Goal: Task Accomplishment & Management: Complete application form

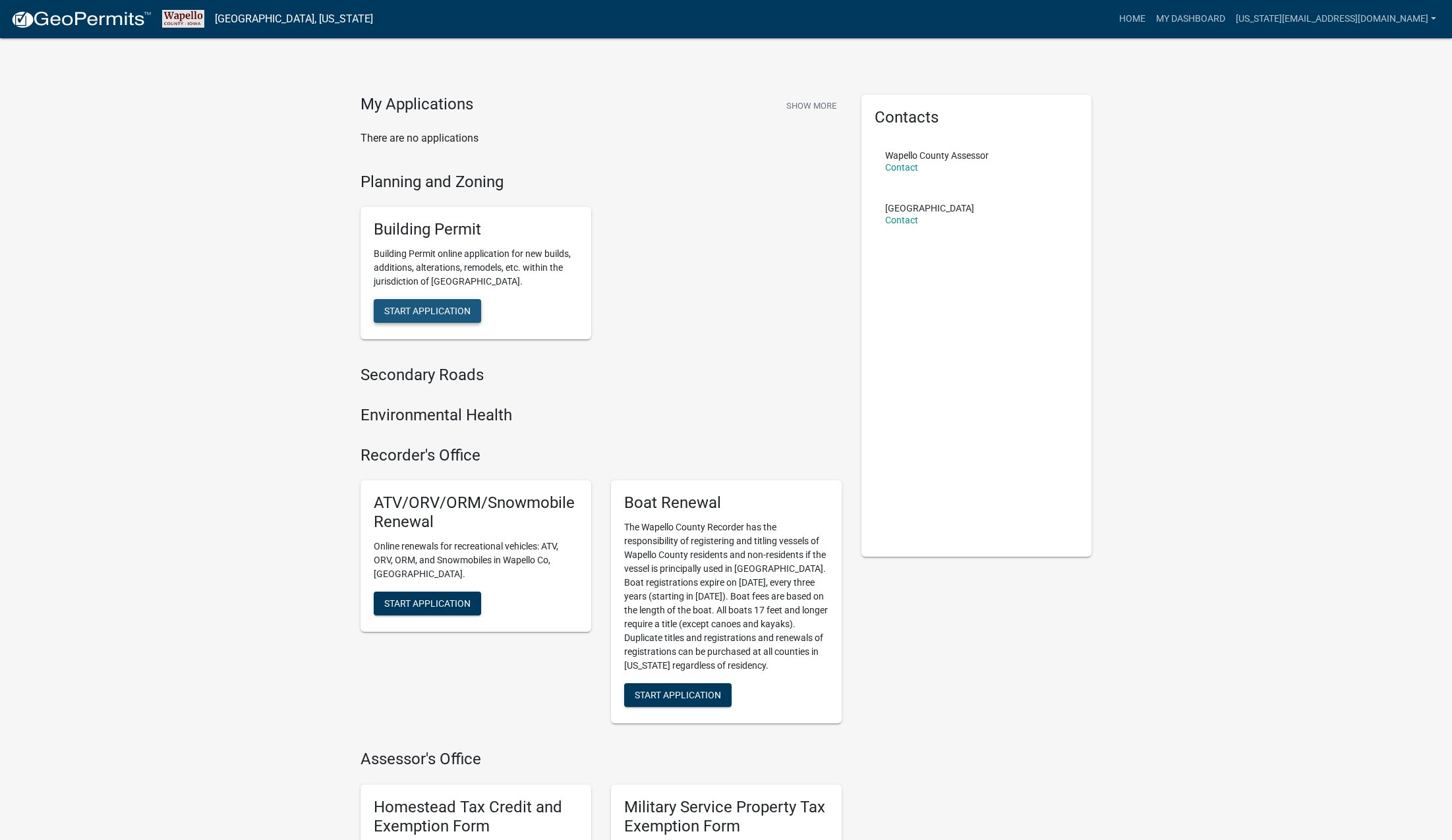
click at [427, 311] on span "Start Application" at bounding box center [427, 310] width 86 height 11
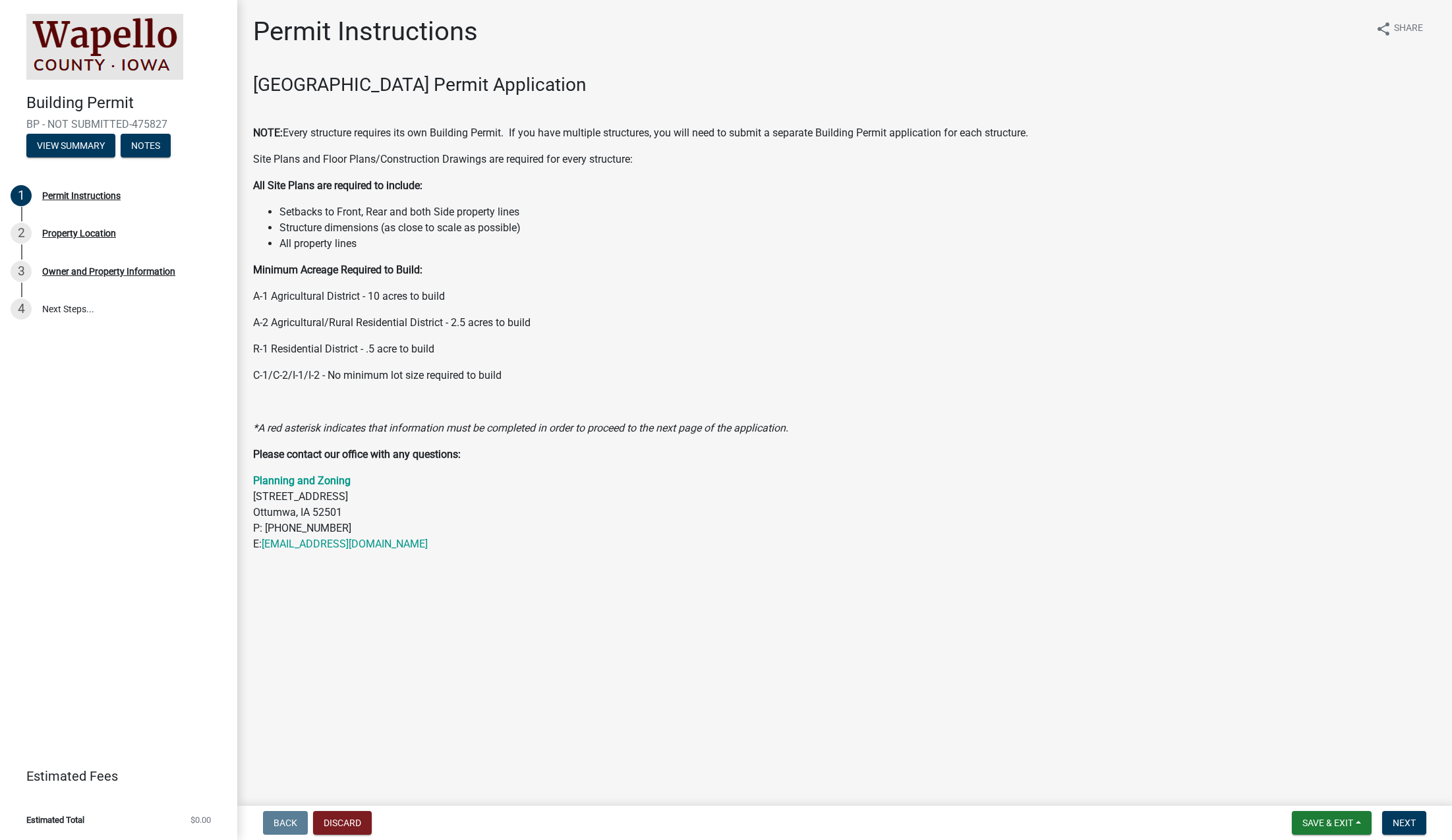
click at [648, 300] on p "A-1 Agricultural District - 10 acres to build" at bounding box center [844, 296] width 1183 height 16
click at [1404, 814] on button "Next" at bounding box center [1403, 822] width 44 height 24
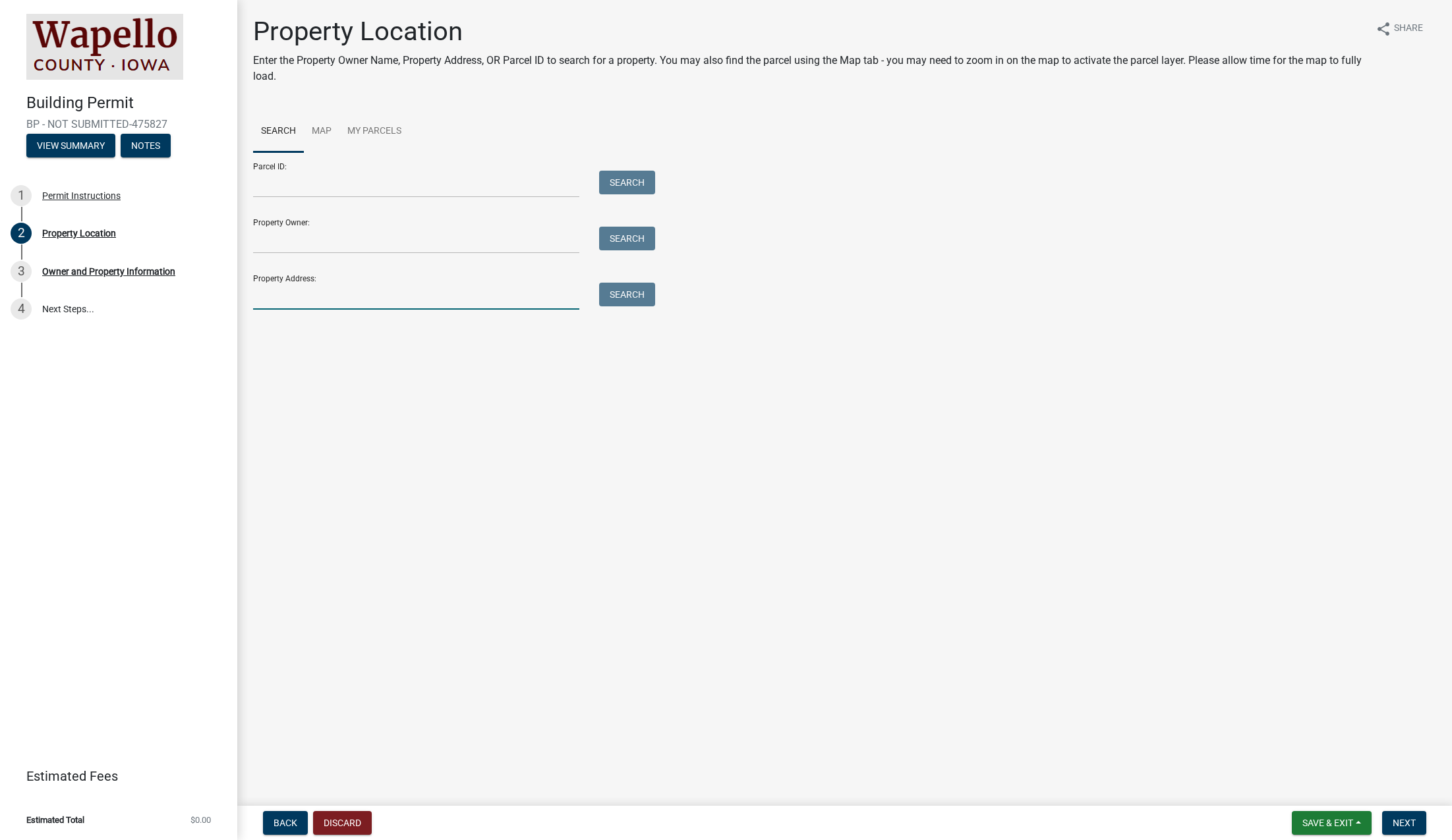
click at [299, 295] on input "Property Address:" at bounding box center [416, 296] width 326 height 27
paste input "19766 [GEOGRAPHIC_DATA]"
type input "19766 [GEOGRAPHIC_DATA]"
drag, startPoint x: 635, startPoint y: 299, endPoint x: 626, endPoint y: 309, distance: 13.5
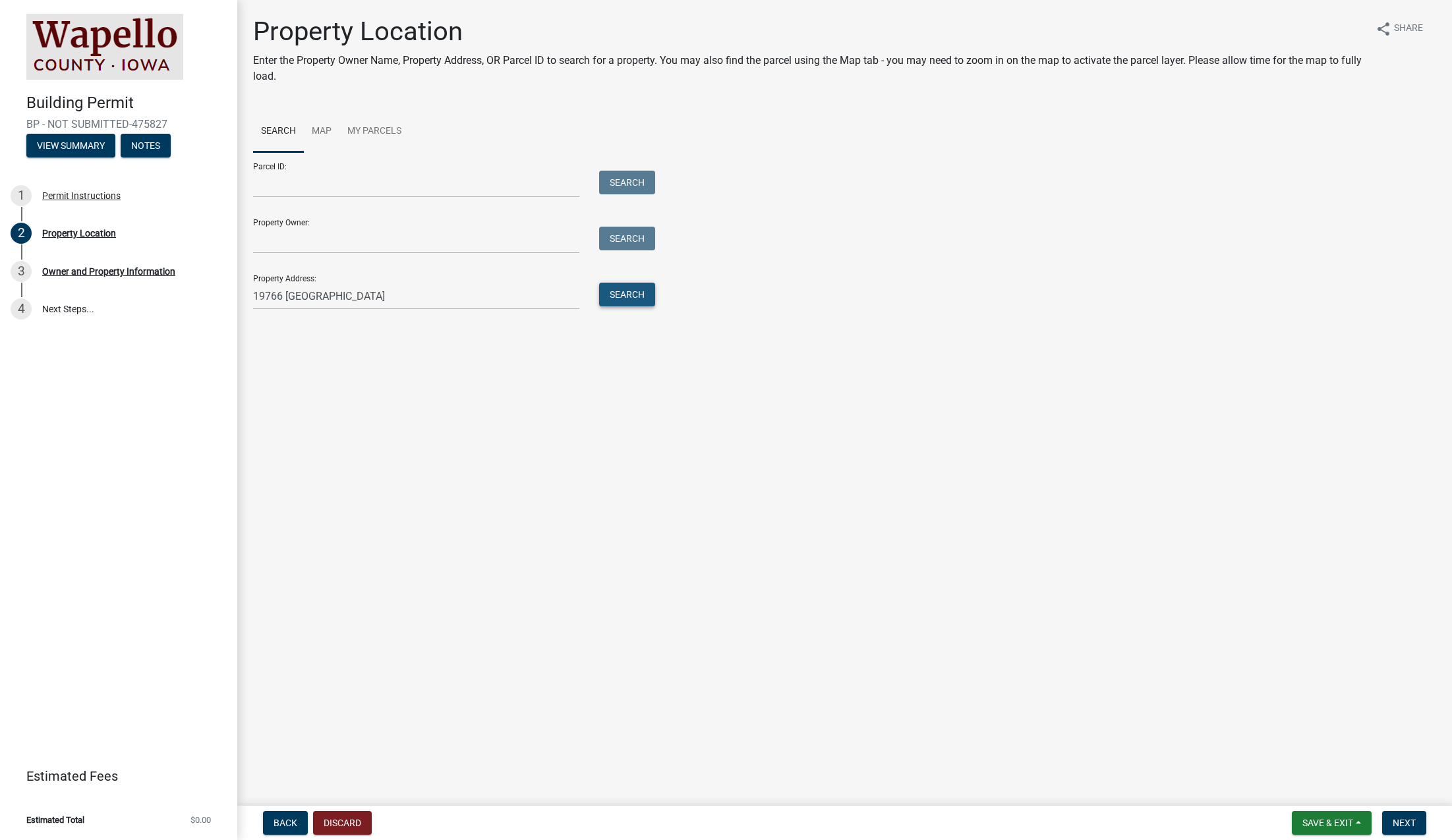
click at [635, 299] on button "Search" at bounding box center [626, 294] width 56 height 24
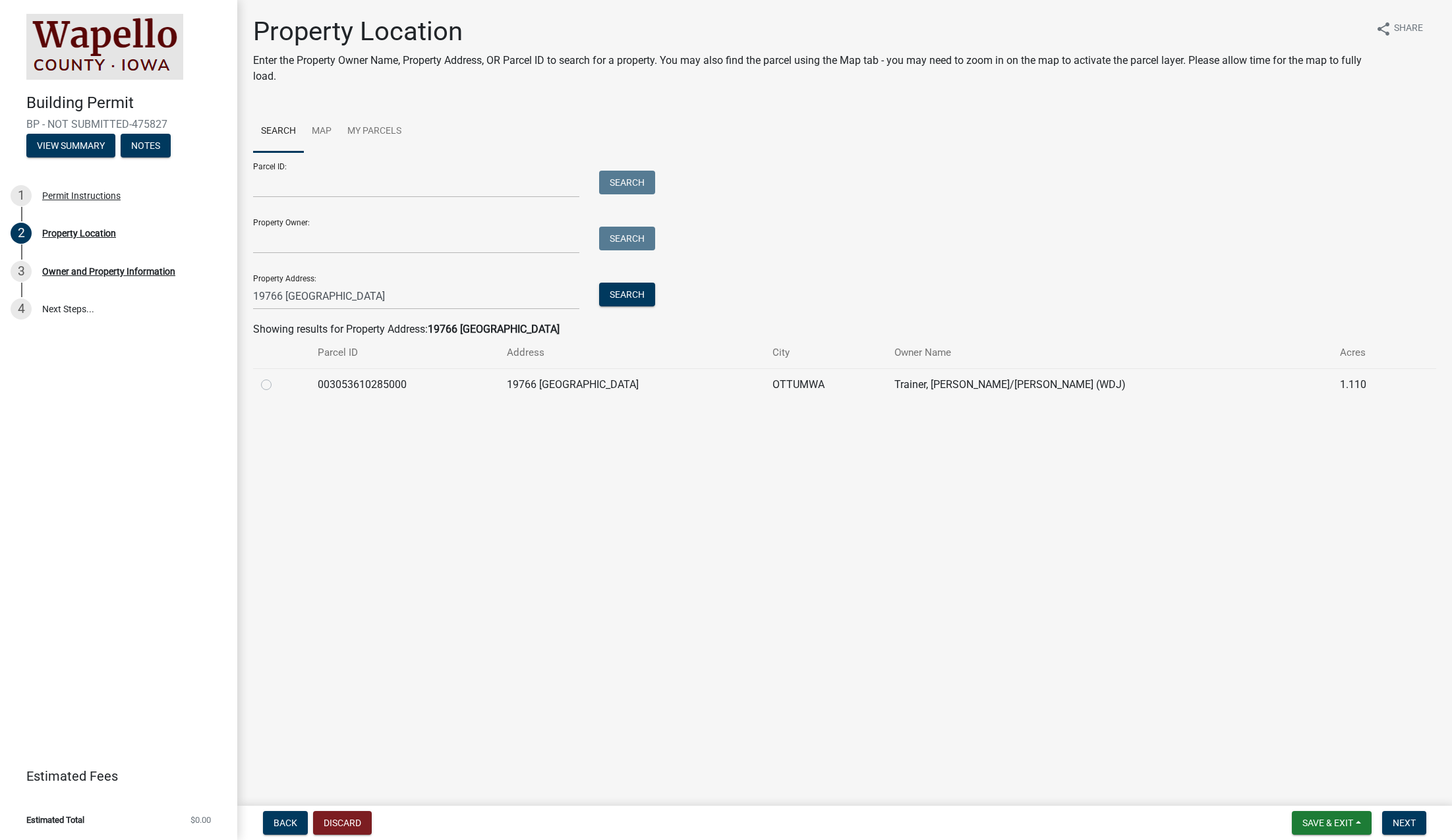
click at [277, 377] on label at bounding box center [277, 377] width 0 height 0
click at [277, 386] on input "radio" at bounding box center [281, 381] width 9 height 9
radio input "true"
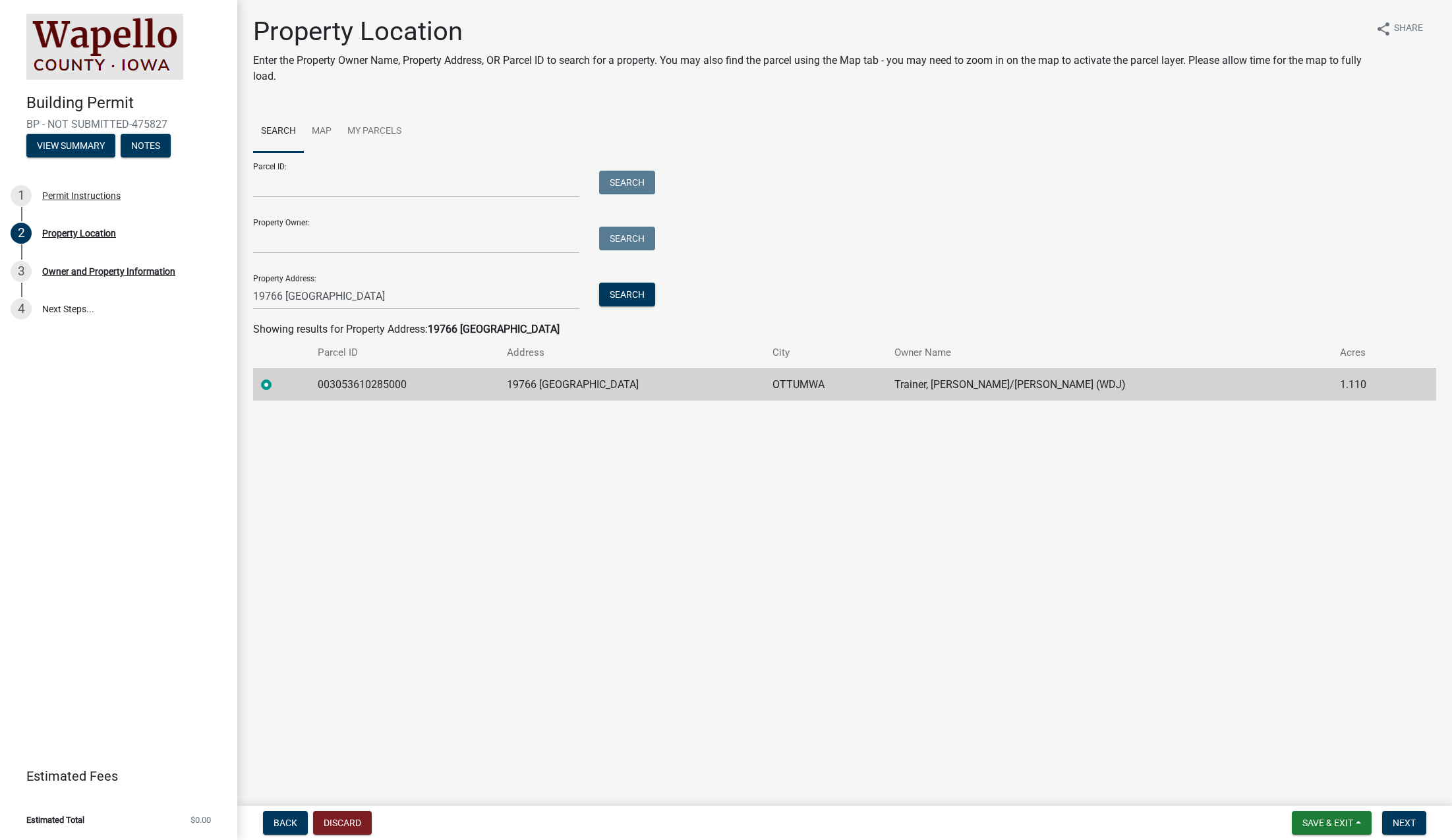
click at [740, 548] on main "Property Location Enter the Property Owner Name, Property Address, OR Parcel ID…" at bounding box center [844, 399] width 1214 height 800
click at [1406, 824] on span "Next" at bounding box center [1403, 822] width 23 height 11
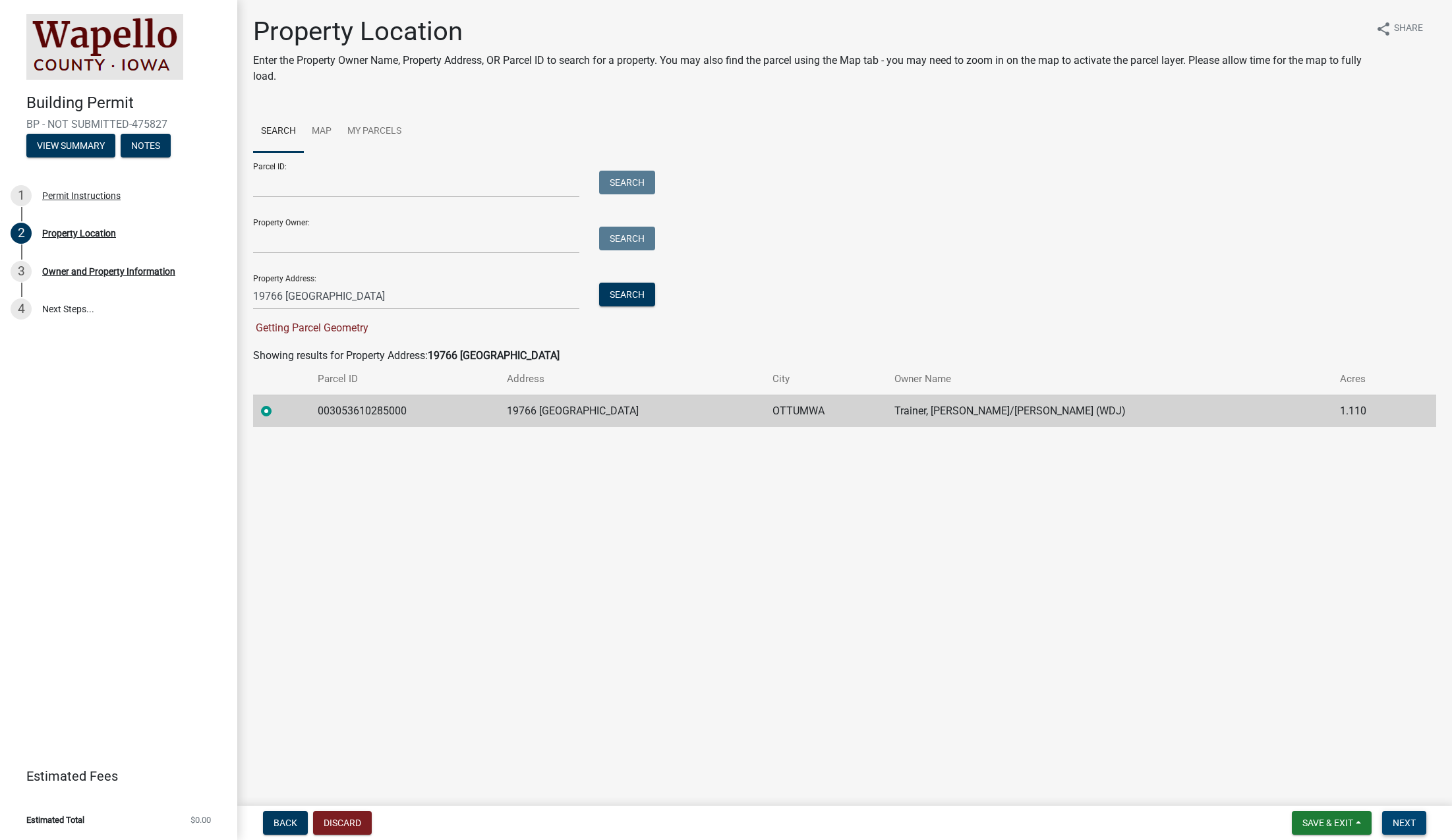
click at [1406, 818] on span "Next" at bounding box center [1403, 822] width 23 height 11
click at [1416, 825] on button "Next" at bounding box center [1403, 822] width 44 height 24
click at [1420, 828] on button "Next" at bounding box center [1403, 822] width 44 height 24
click at [1418, 827] on button "Next" at bounding box center [1403, 822] width 44 height 24
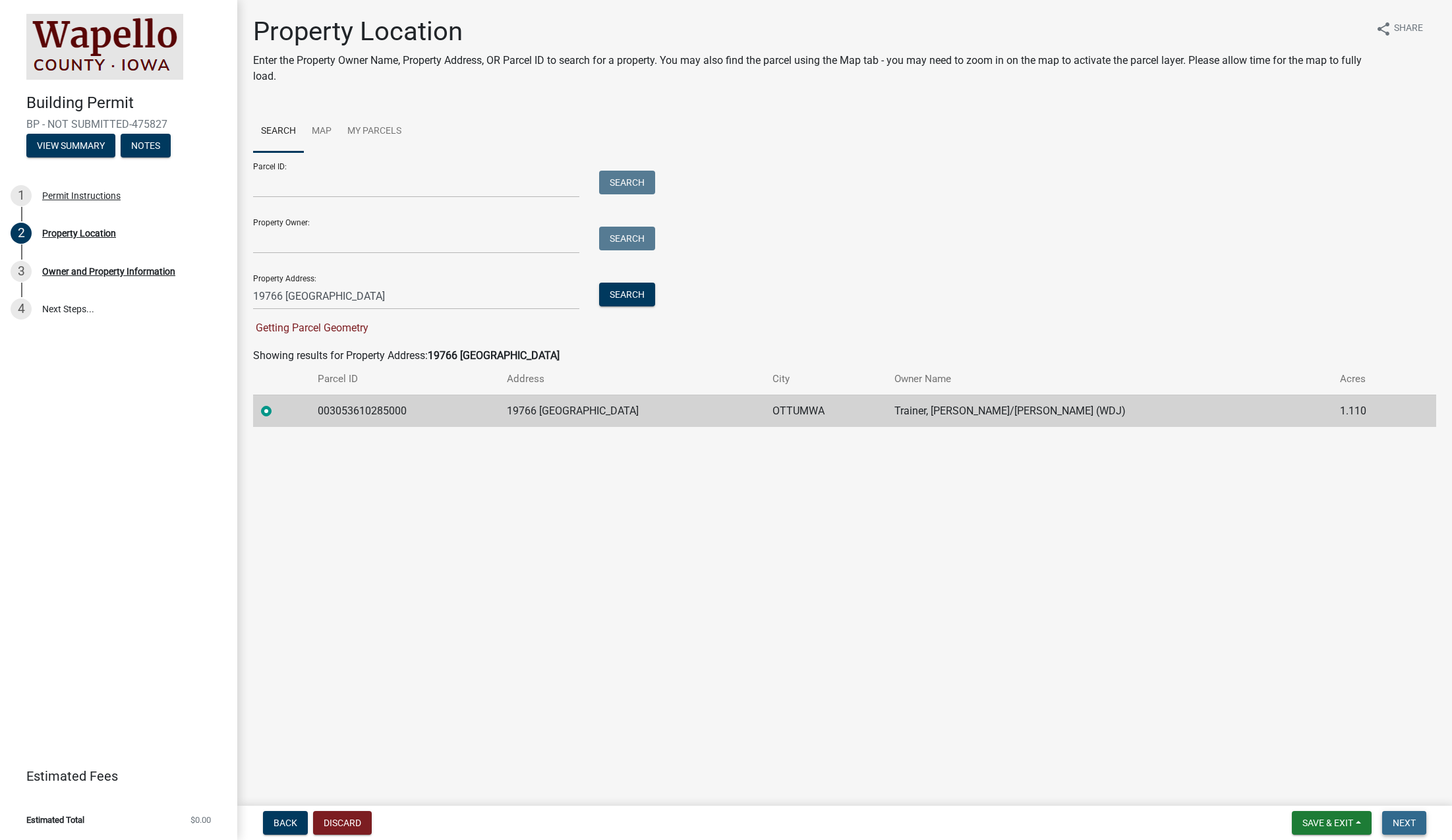
click at [1417, 826] on button "Next" at bounding box center [1403, 822] width 44 height 24
click at [1416, 826] on button "Next" at bounding box center [1403, 822] width 44 height 24
click at [1412, 824] on span "Next" at bounding box center [1403, 822] width 23 height 11
drag, startPoint x: 1410, startPoint y: 824, endPoint x: 1401, endPoint y: 821, distance: 9.5
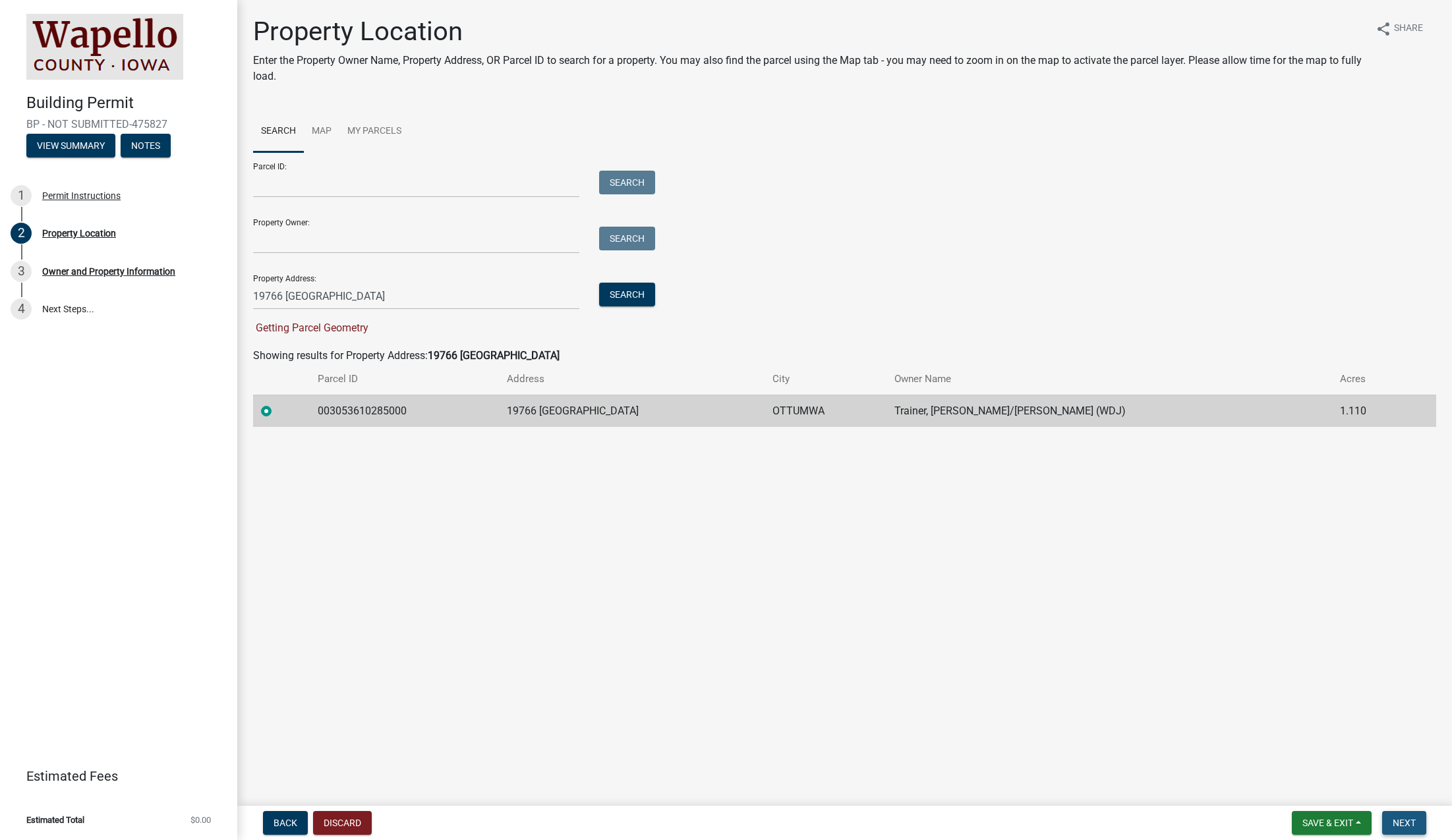
click at [1410, 824] on span "Next" at bounding box center [1403, 822] width 23 height 11
click at [1401, 821] on span "Next" at bounding box center [1403, 822] width 23 height 11
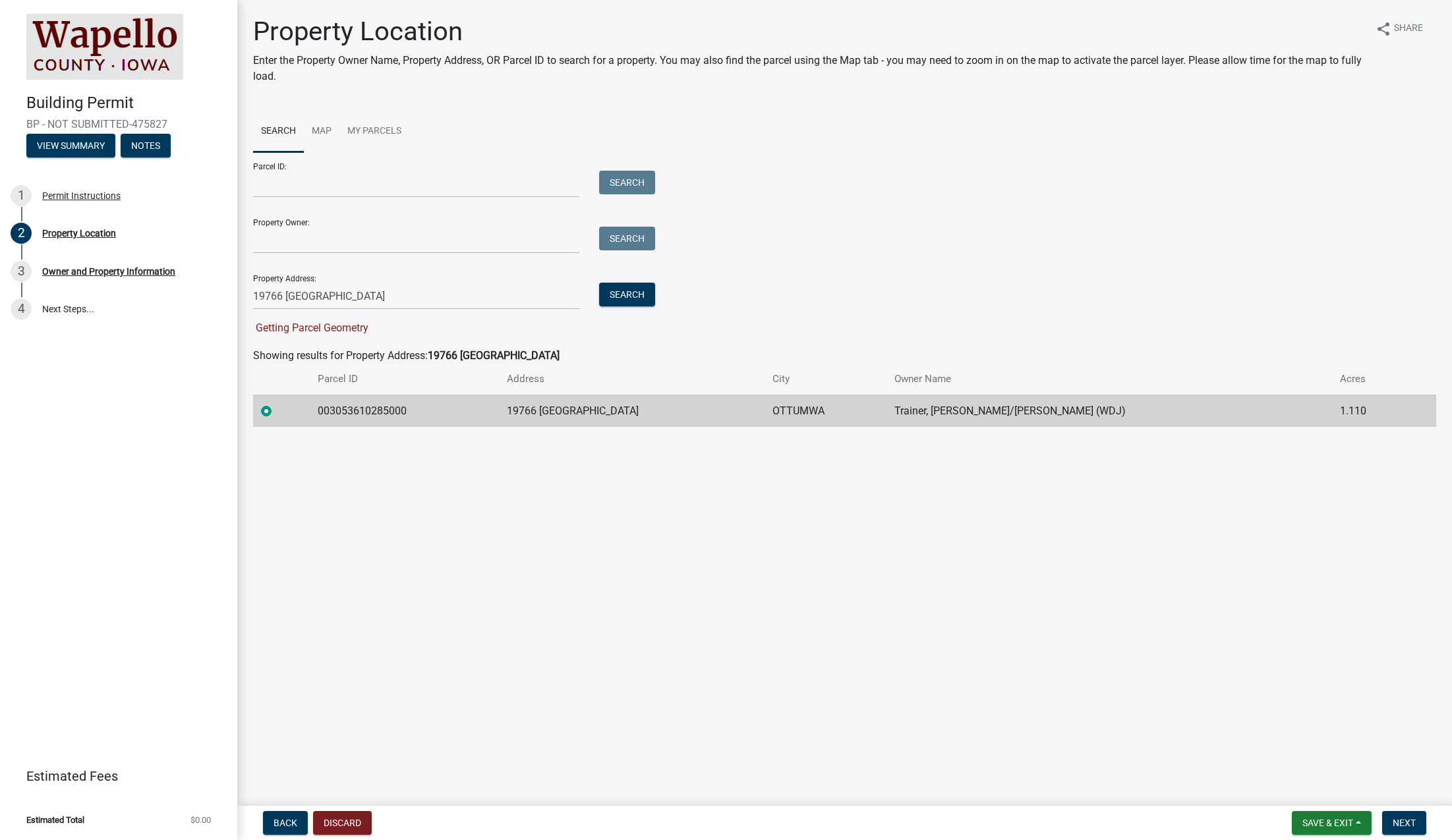
click at [698, 692] on main "Property Location Enter the Property Owner Name, Property Address, OR Parcel ID…" at bounding box center [844, 399] width 1214 height 800
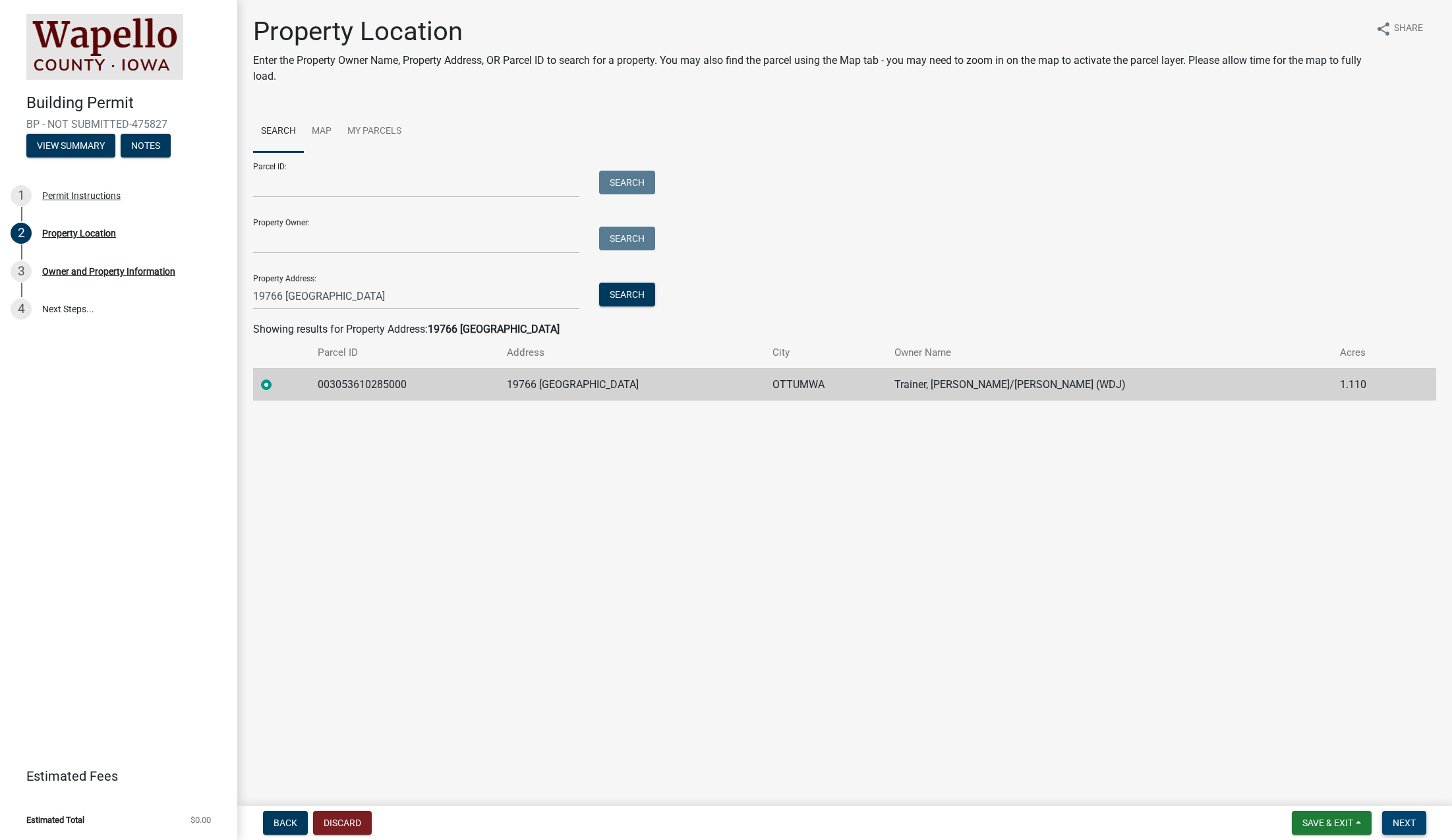
click at [1404, 820] on span "Next" at bounding box center [1403, 822] width 23 height 11
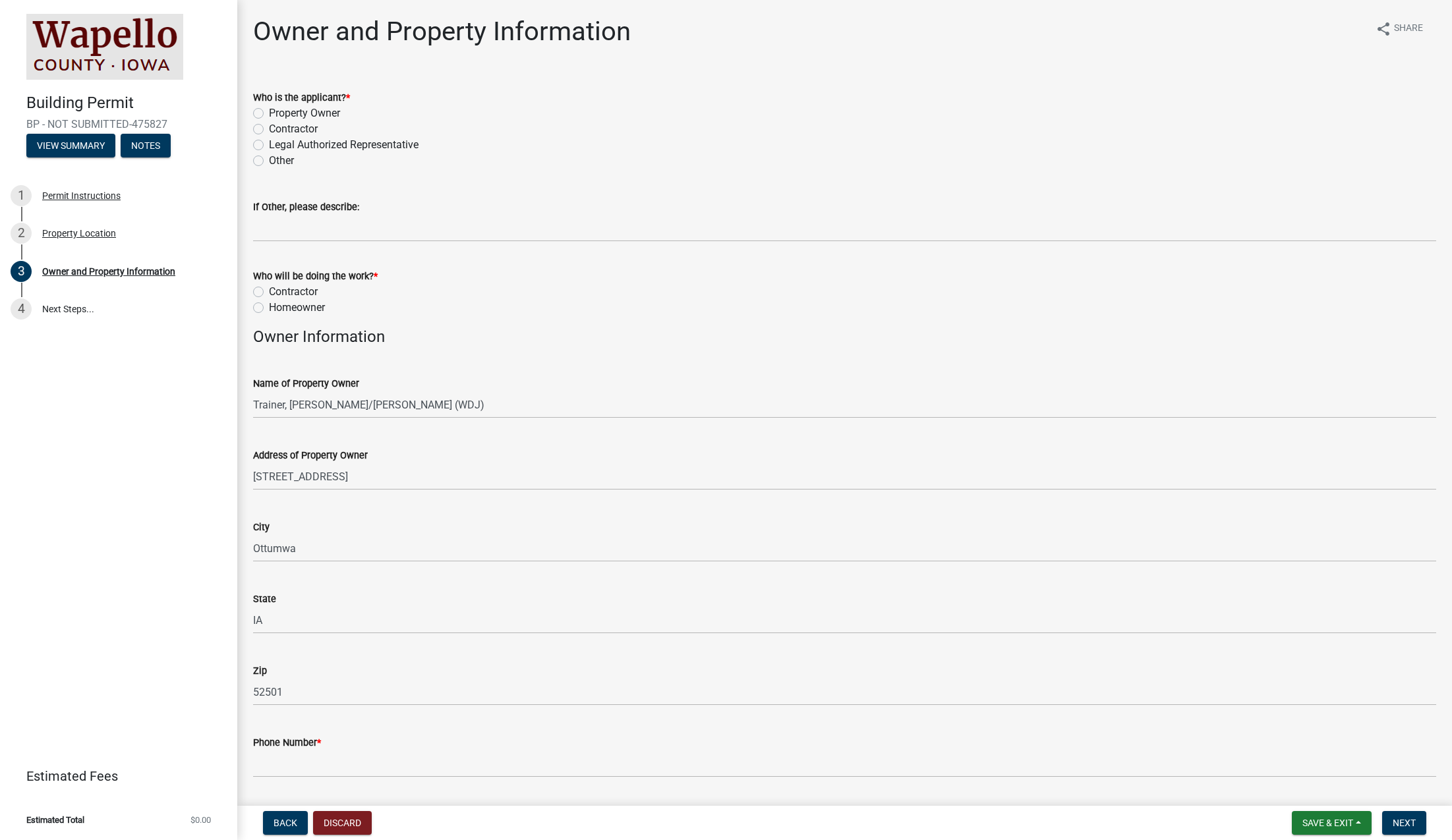
click at [269, 128] on label "Contractor" at bounding box center [294, 129] width 49 height 16
click at [269, 128] on input "Contractor" at bounding box center [273, 125] width 9 height 9
radio input "true"
click at [269, 289] on label "Contractor" at bounding box center [294, 291] width 49 height 16
click at [269, 289] on input "Contractor" at bounding box center [273, 288] width 9 height 9
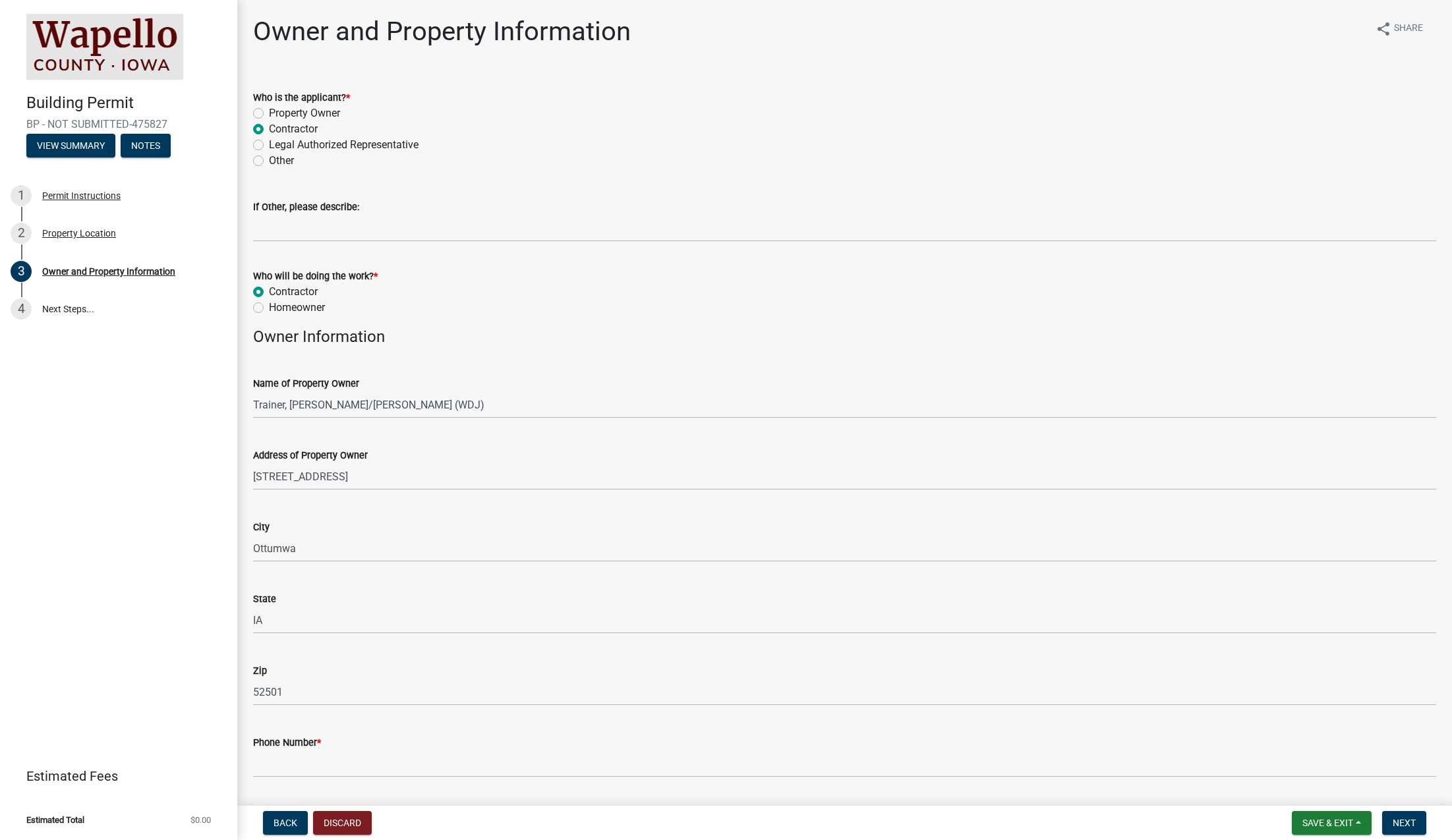
radio input "true"
click at [422, 324] on wm-data-entity-input "Who will be doing the work? * [DEMOGRAPHIC_DATA] Homeowner" at bounding box center [844, 289] width 1183 height 76
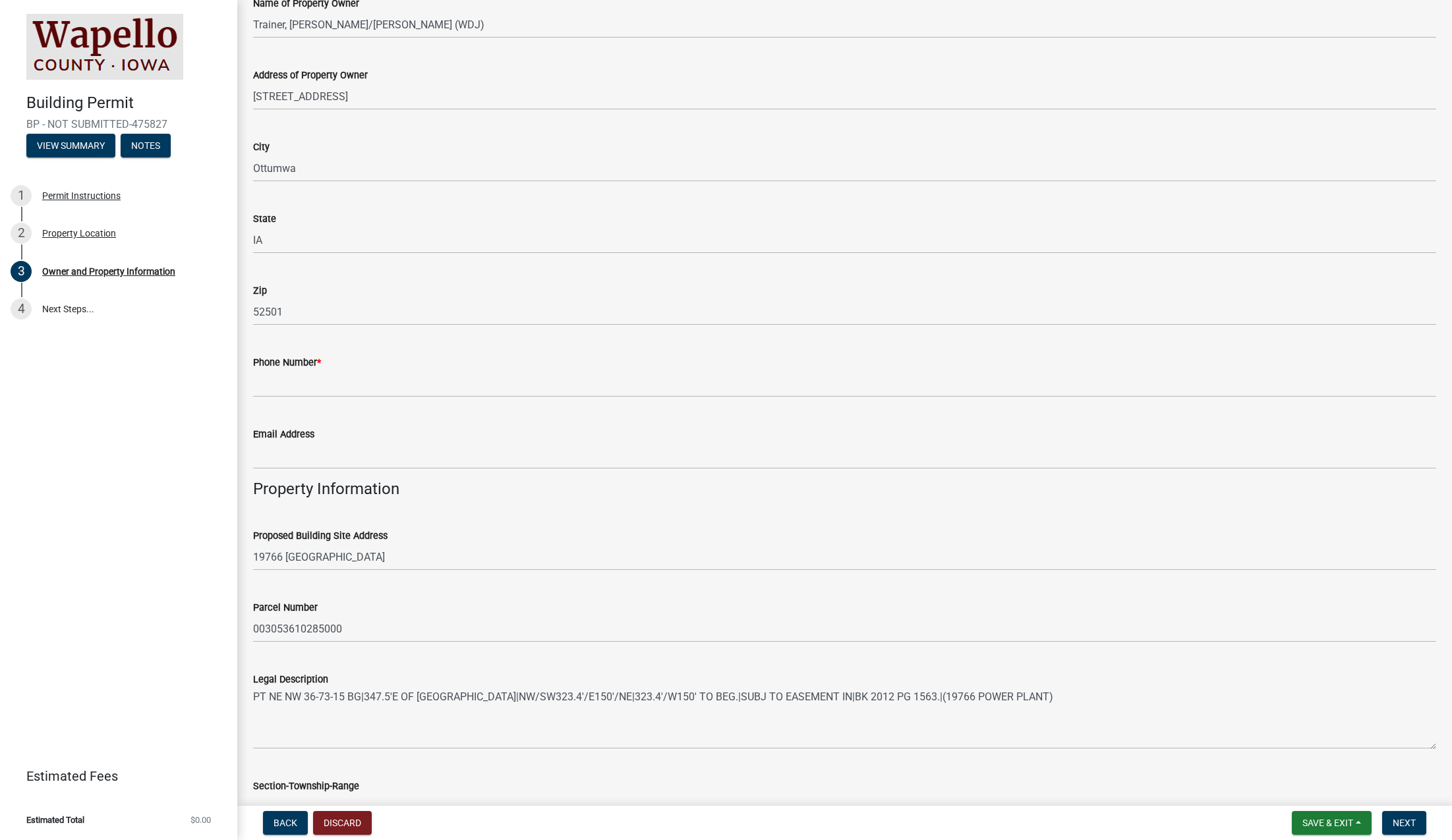
scroll to position [391, 0]
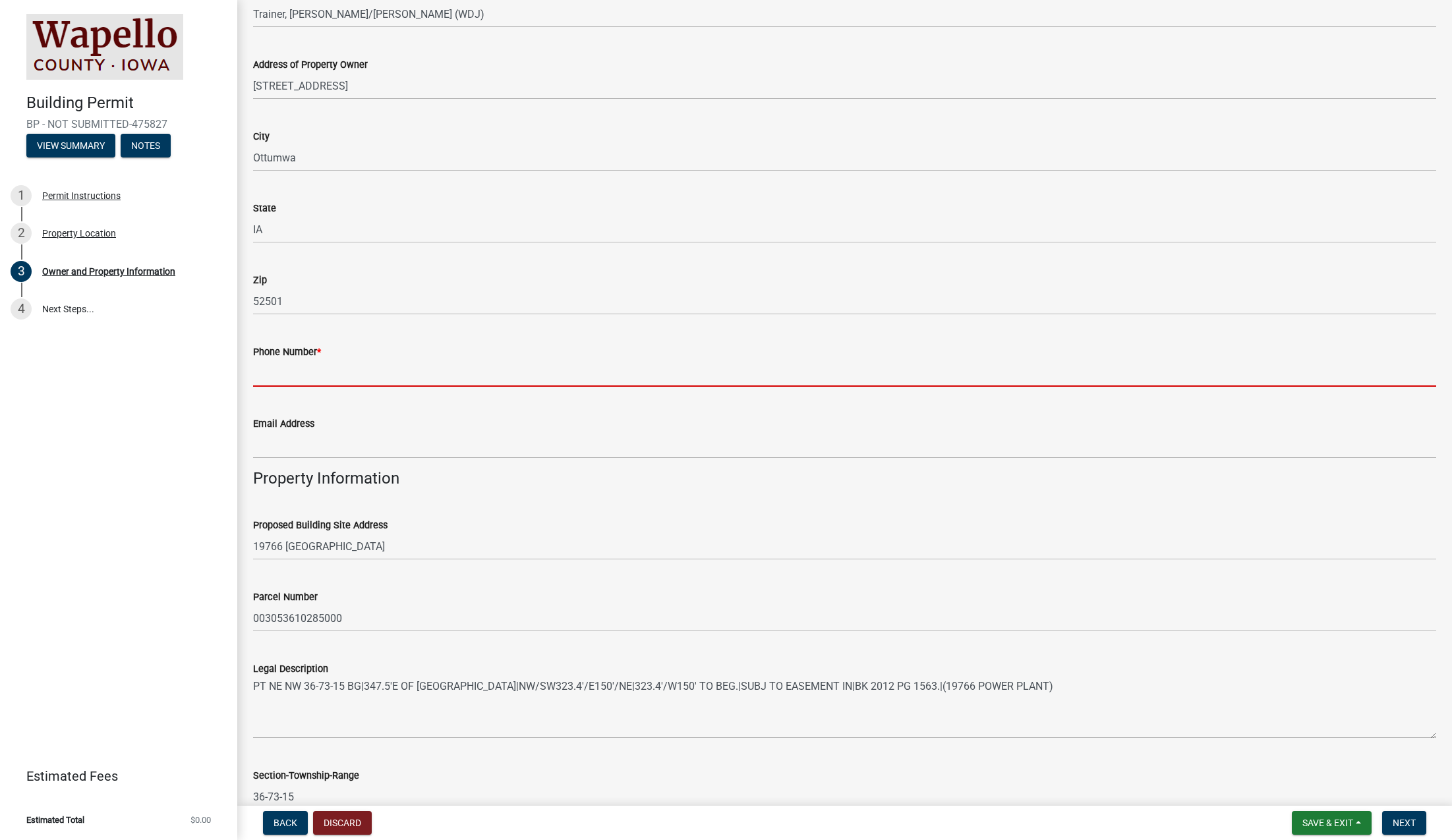
click at [345, 370] on input "Phone Number *" at bounding box center [844, 373] width 1183 height 27
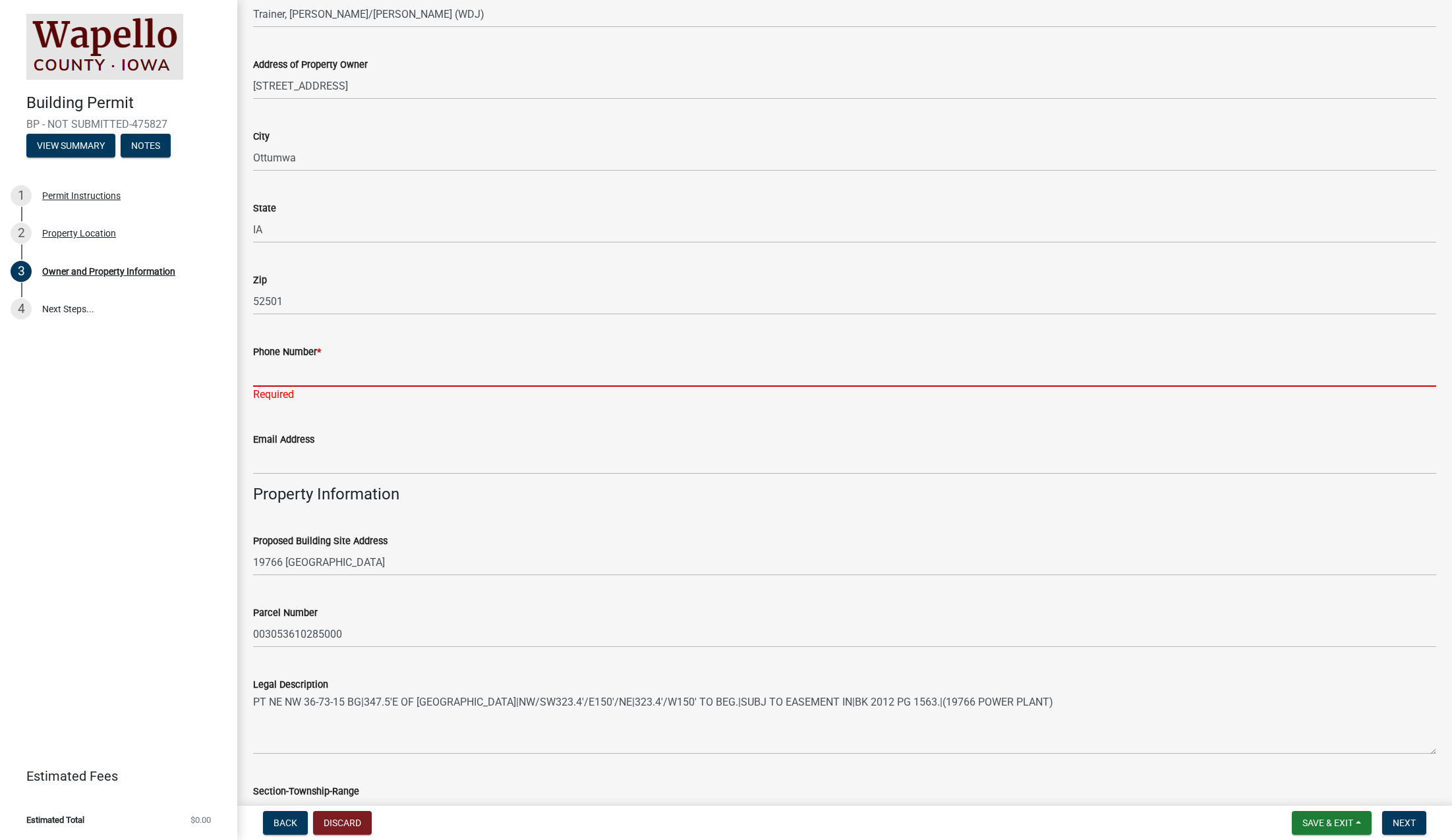
paste input "[PHONE_NUMBER]"
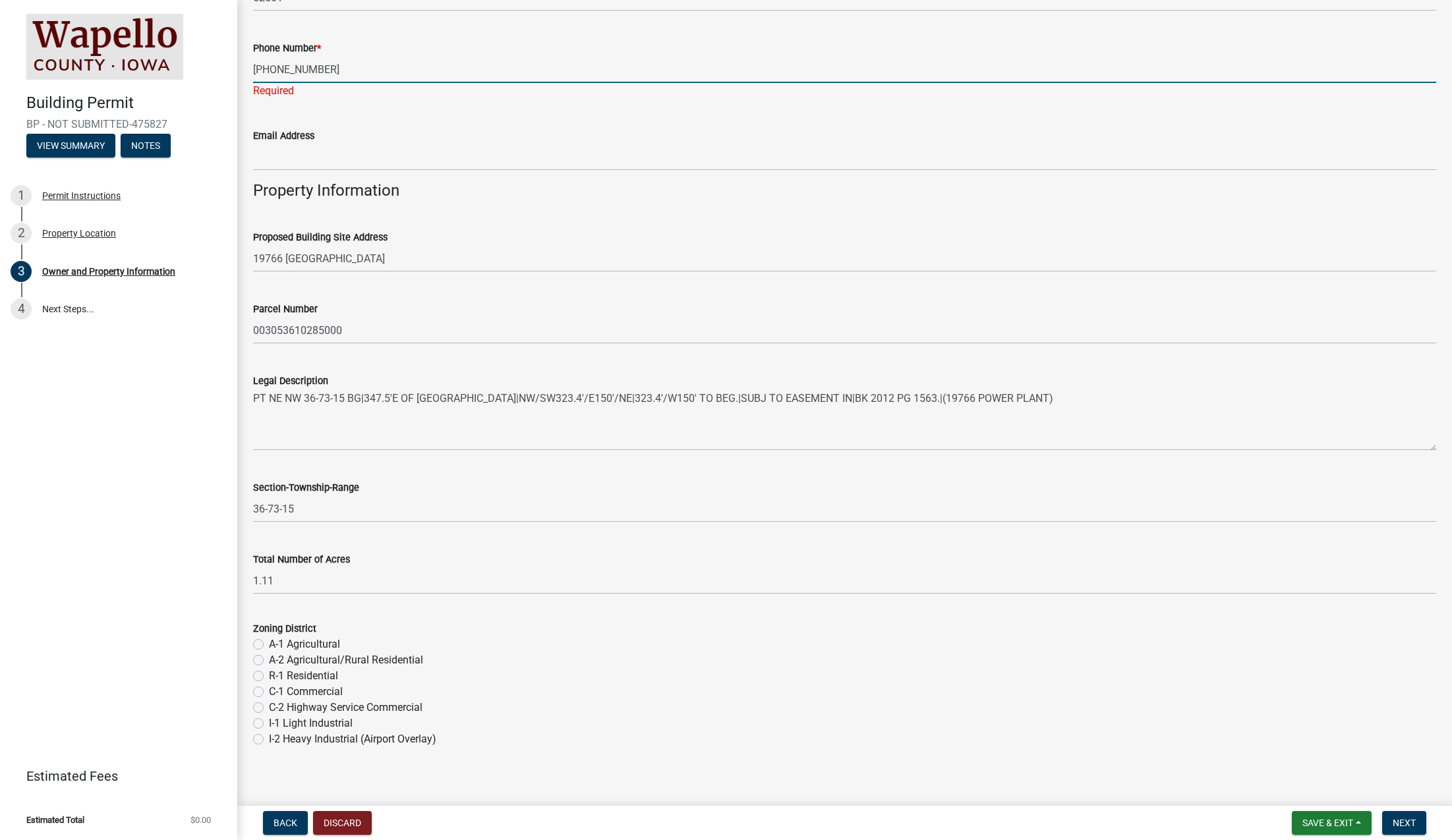
scroll to position [704, 0]
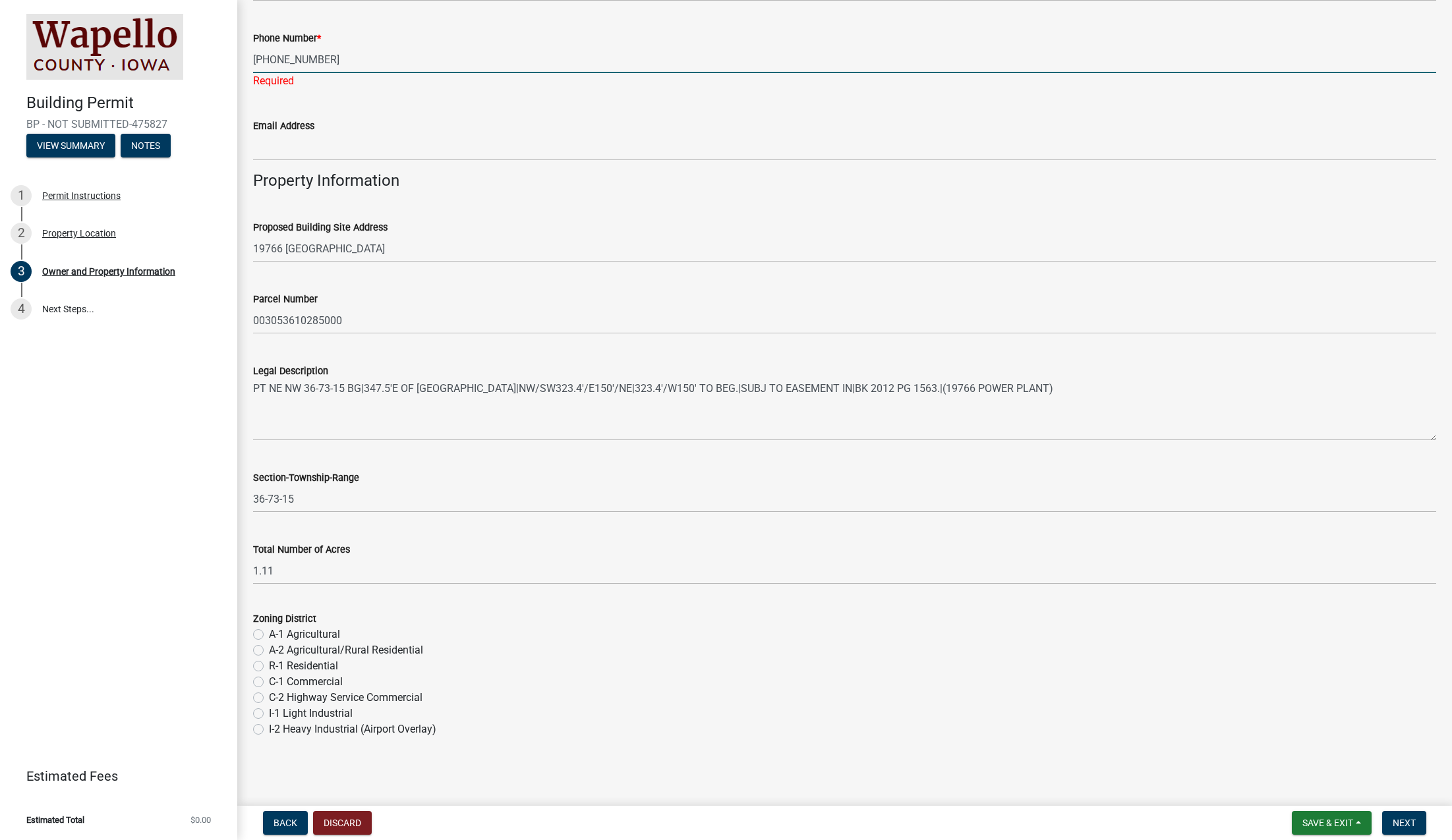
type input "[PHONE_NUMBER]"
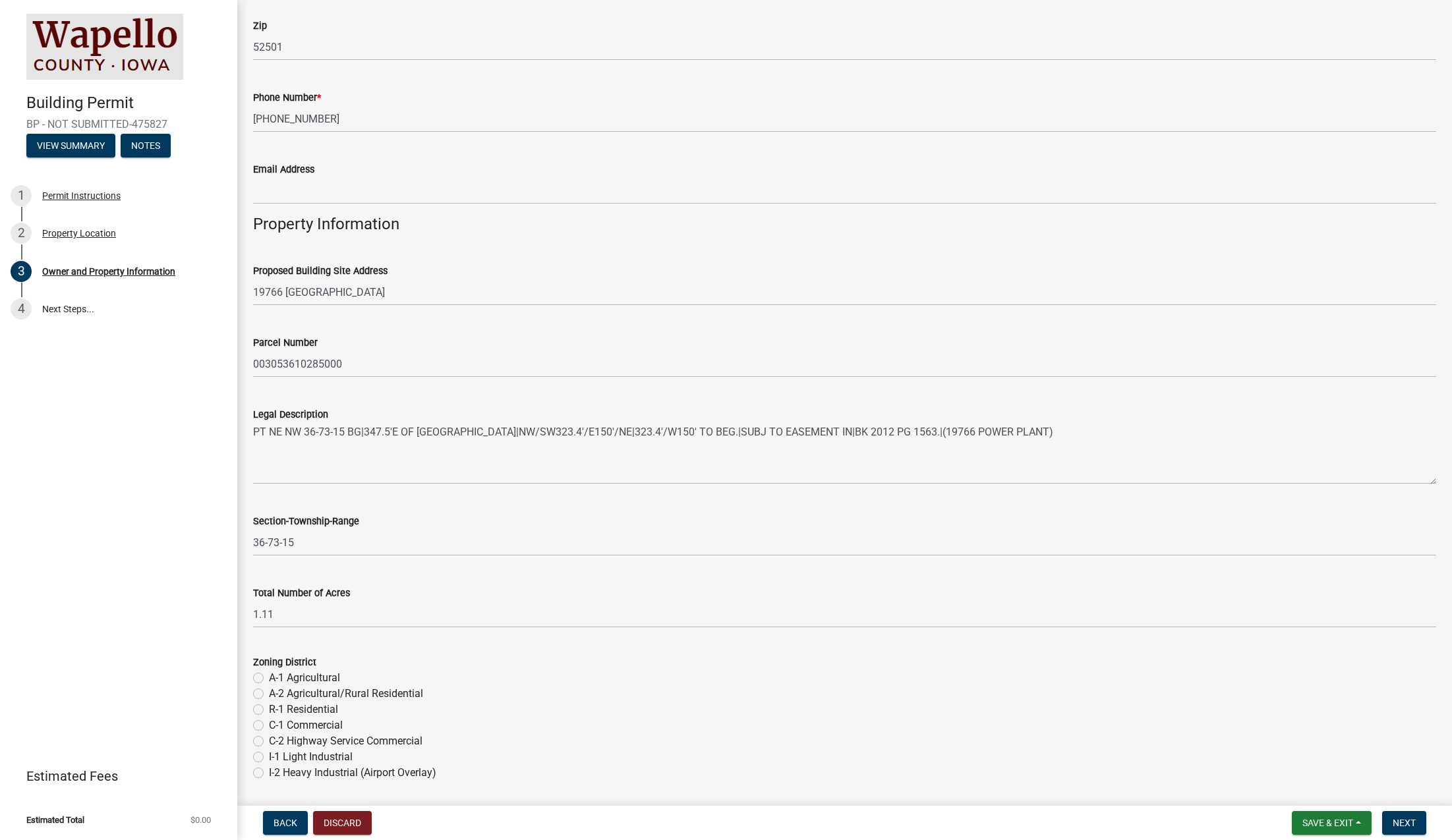
scroll to position [624, 0]
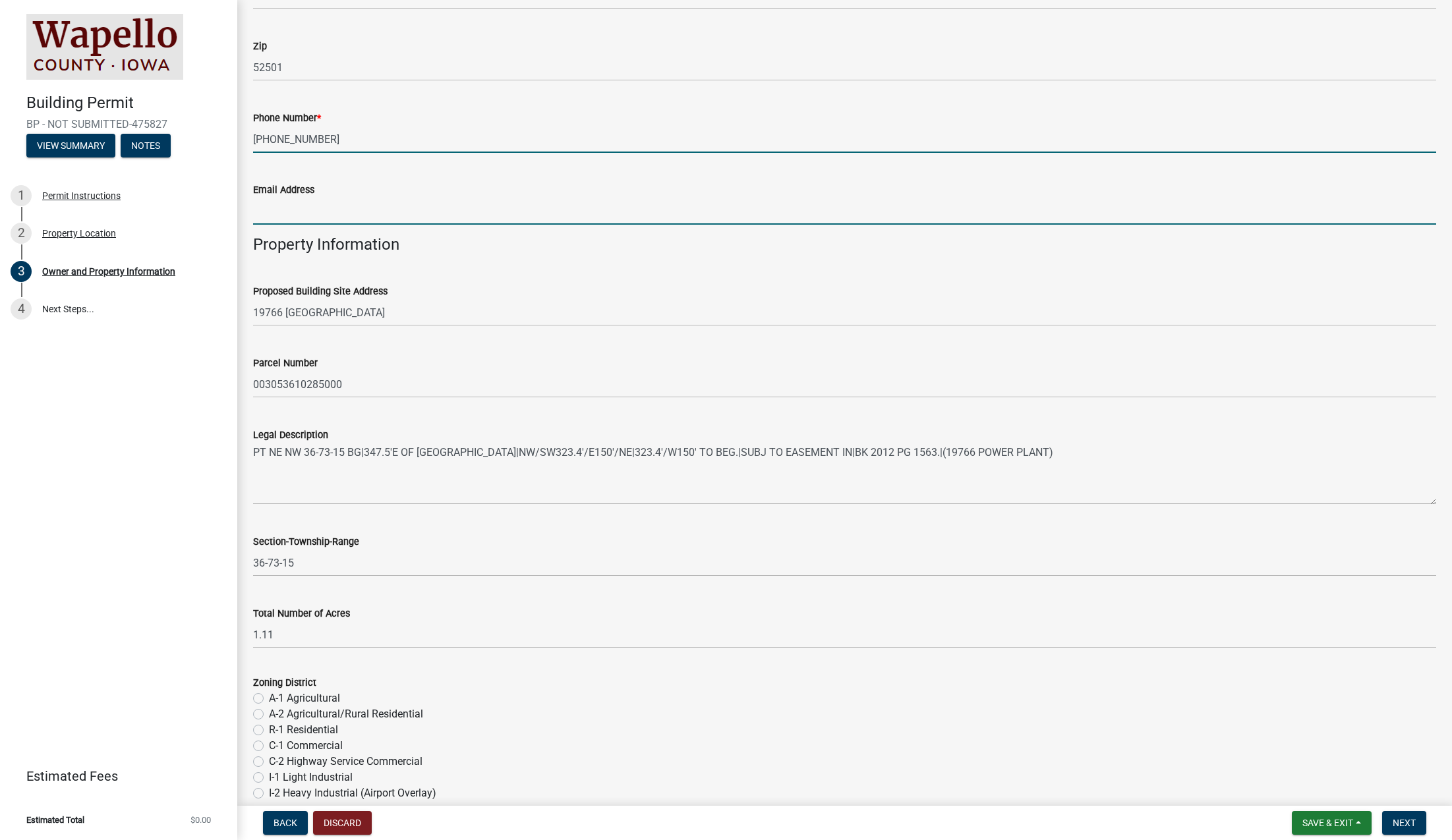
click at [315, 208] on input "Email Address" at bounding box center [844, 211] width 1183 height 27
paste input "[EMAIL_ADDRESS][DOMAIN_NAME]"
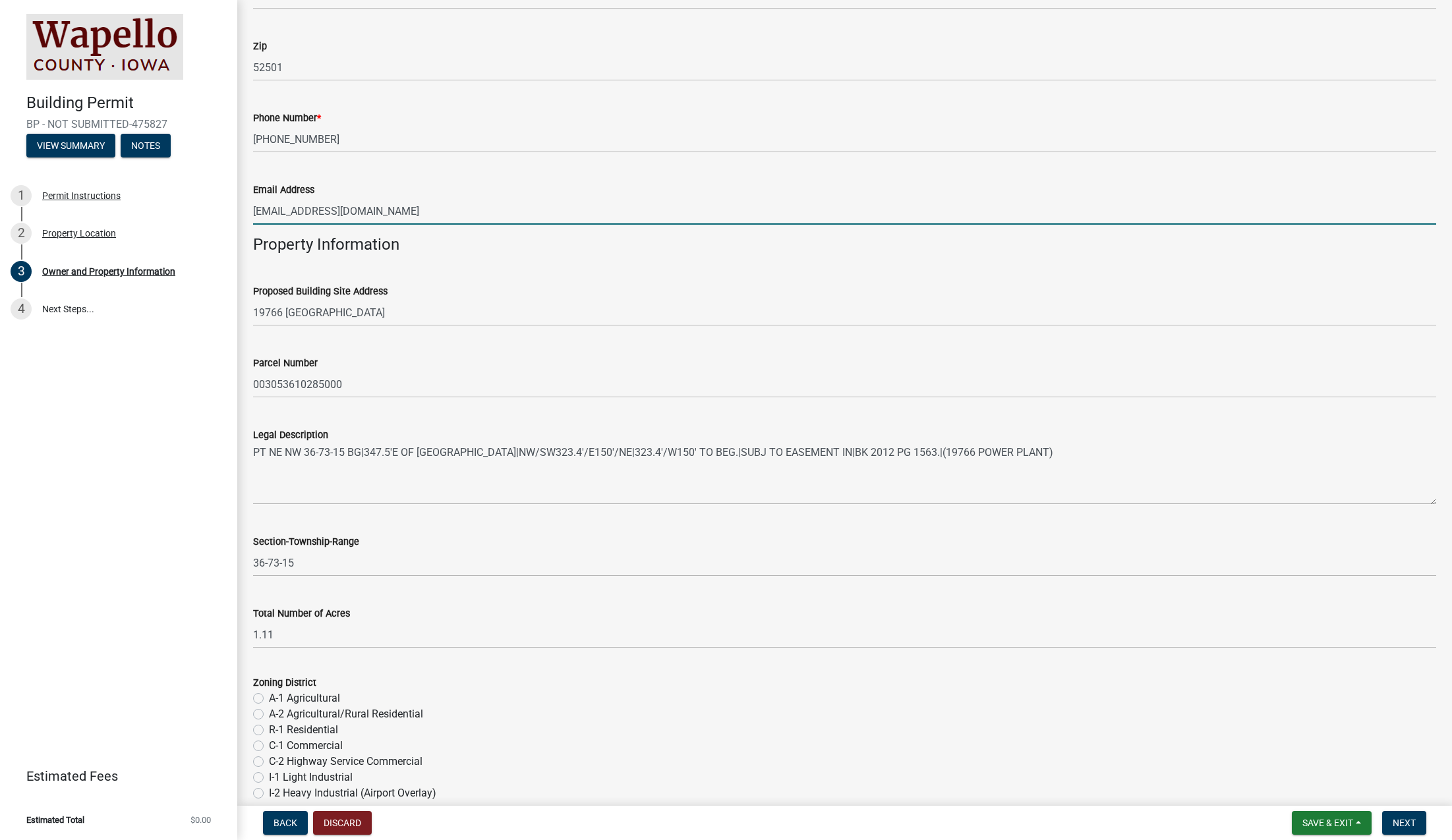
scroll to position [688, 0]
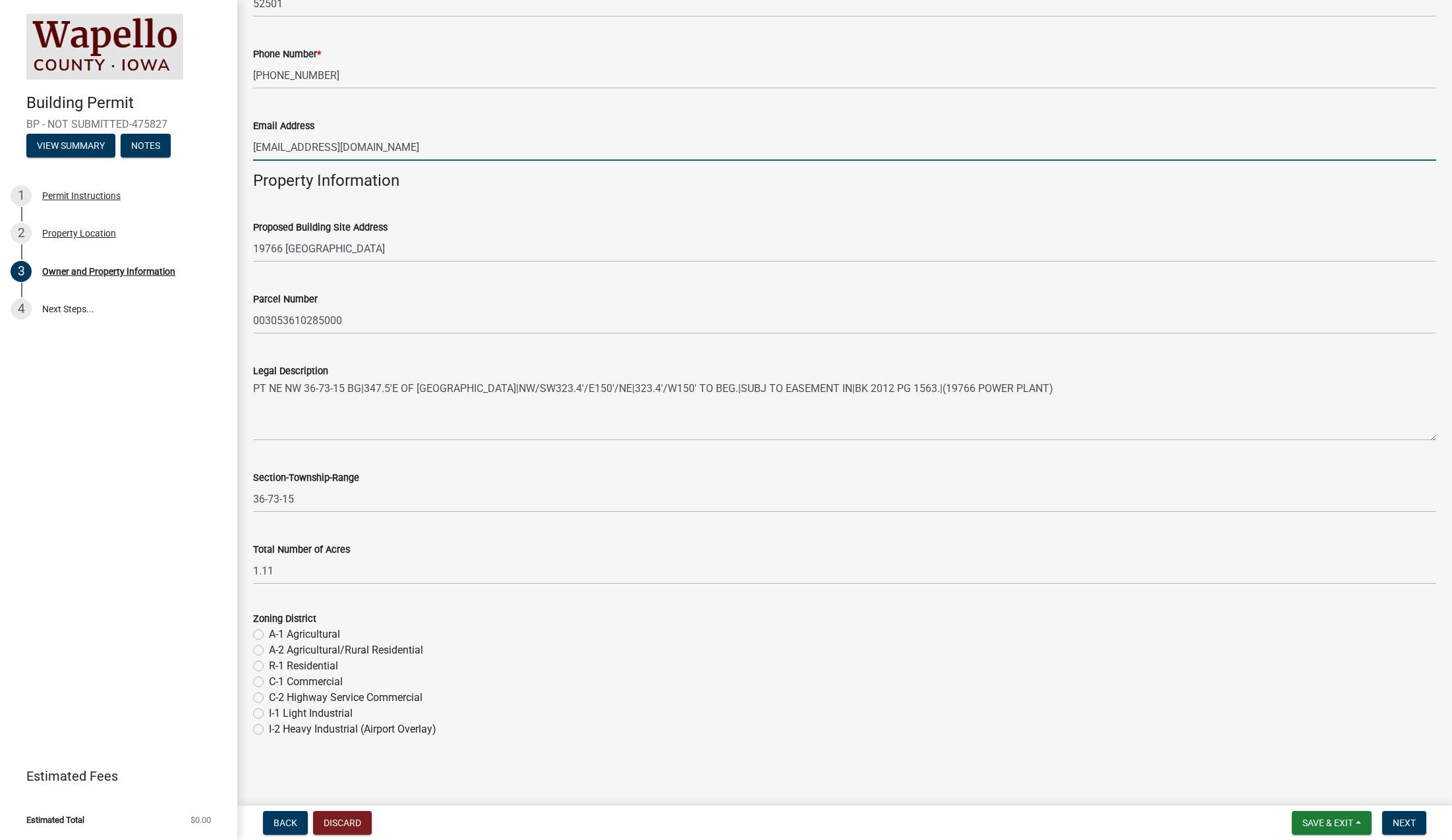
type input "[EMAIL_ADDRESS][DOMAIN_NAME]"
drag, startPoint x: 260, startPoint y: 668, endPoint x: 282, endPoint y: 682, distance: 26.1
click at [269, 668] on label "R-1 Residential" at bounding box center [303, 666] width 69 height 16
click at [269, 666] on input "R-1 Residential" at bounding box center [273, 662] width 9 height 9
radio input "true"
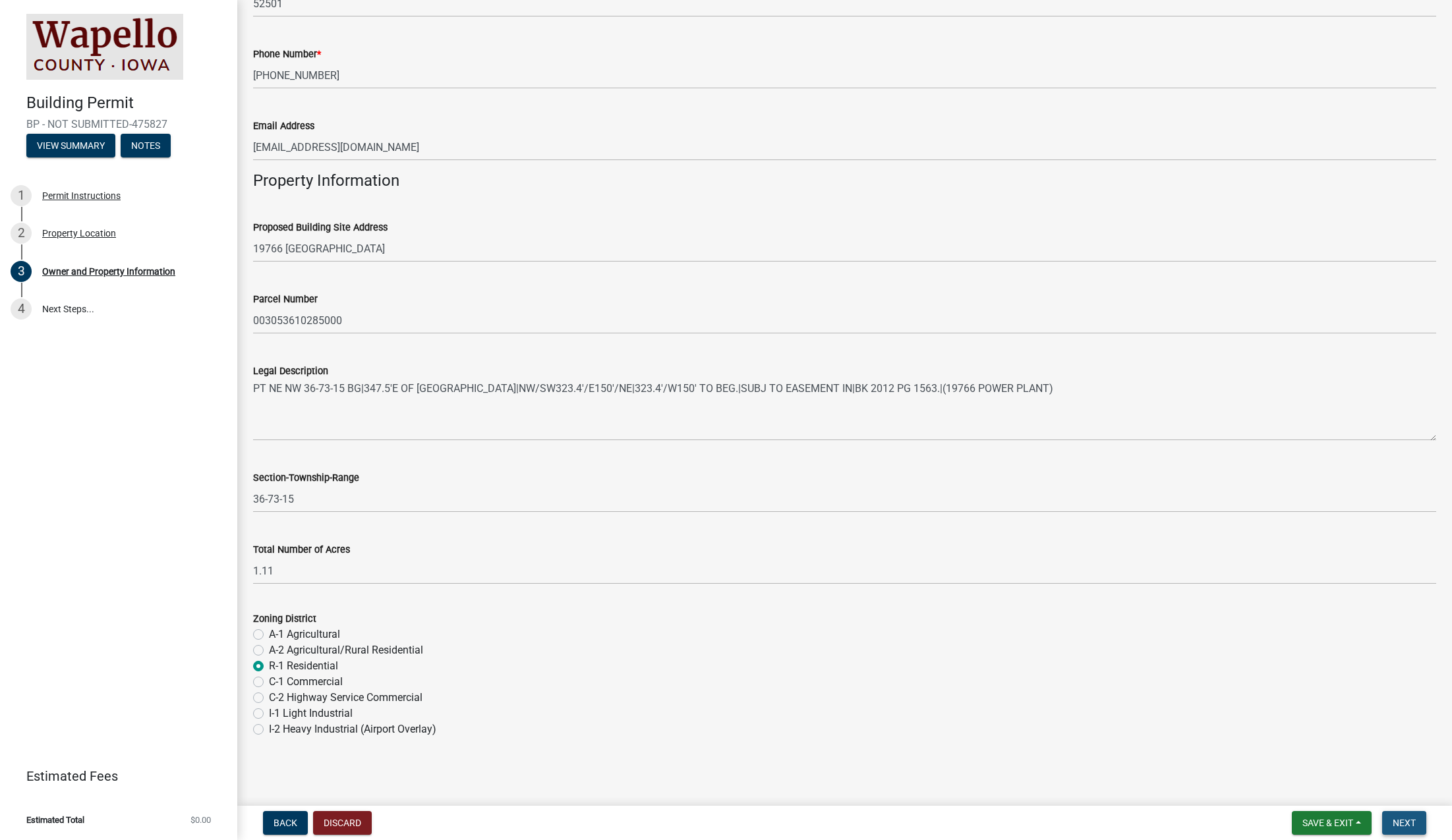
click at [1403, 823] on span "Next" at bounding box center [1403, 822] width 23 height 11
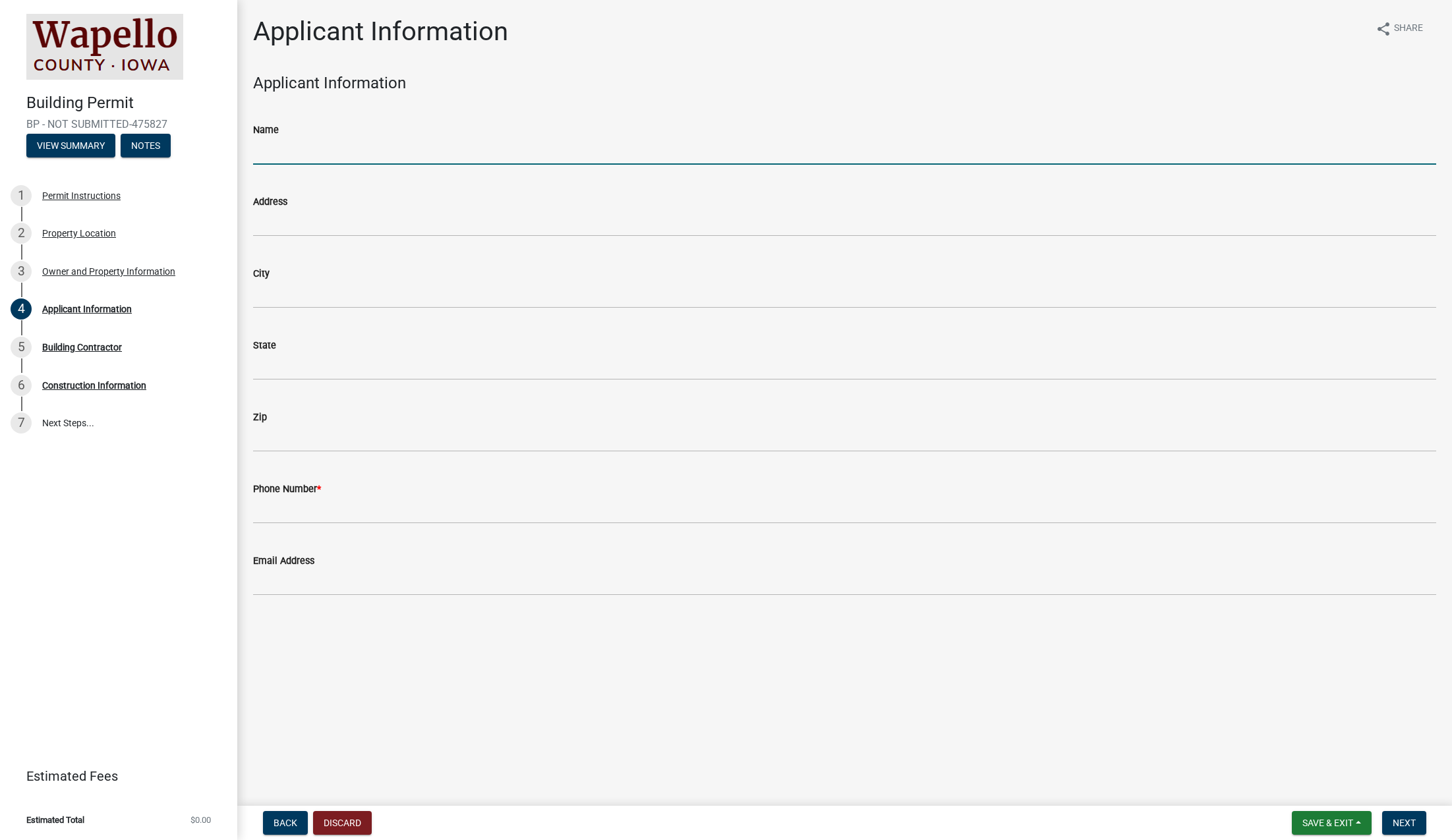
click at [363, 153] on input "Name" at bounding box center [844, 151] width 1183 height 27
type input "PURELIGHT"
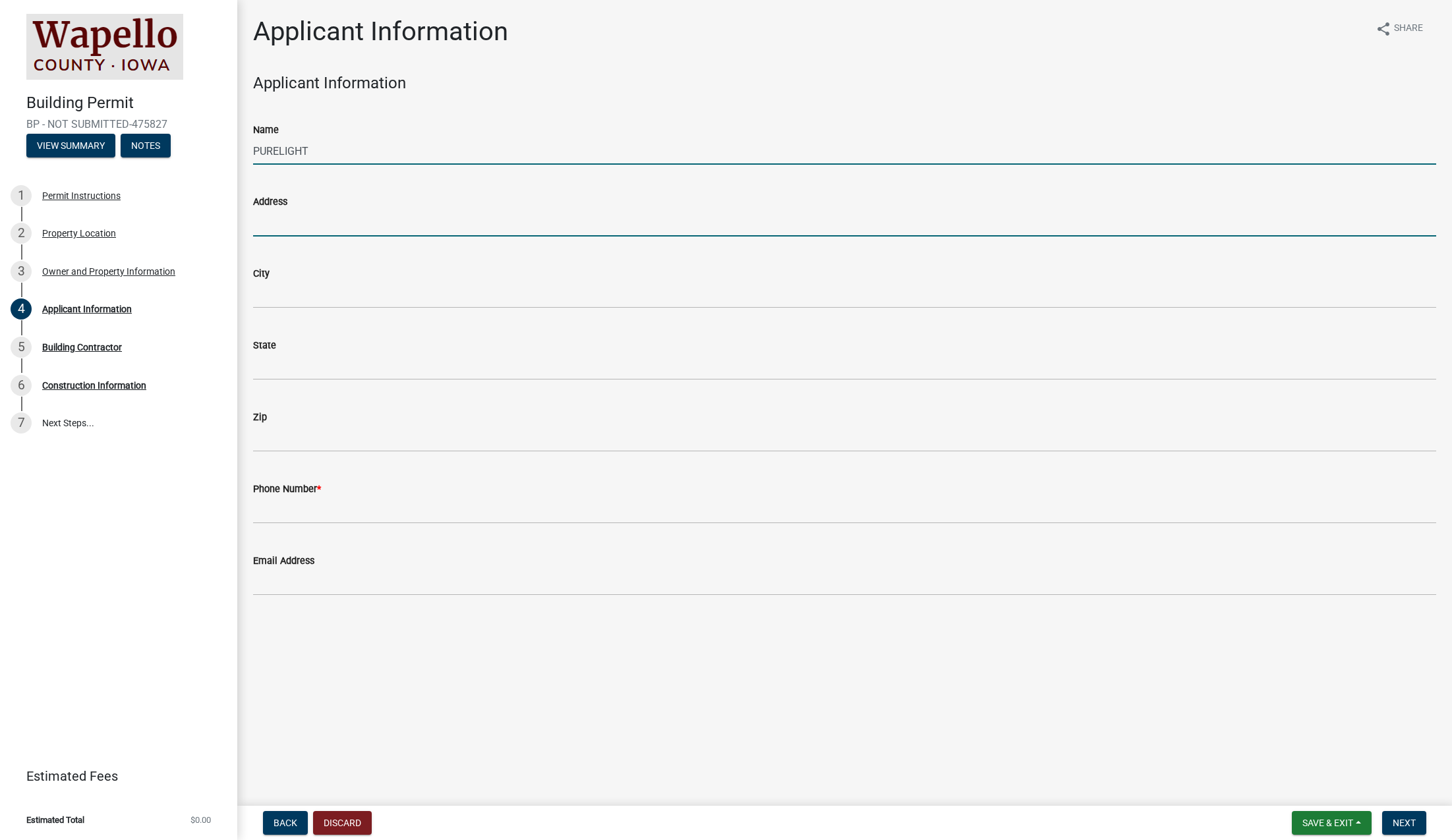
type input "[STREET_ADDRESS]"
type input "Ankeny"
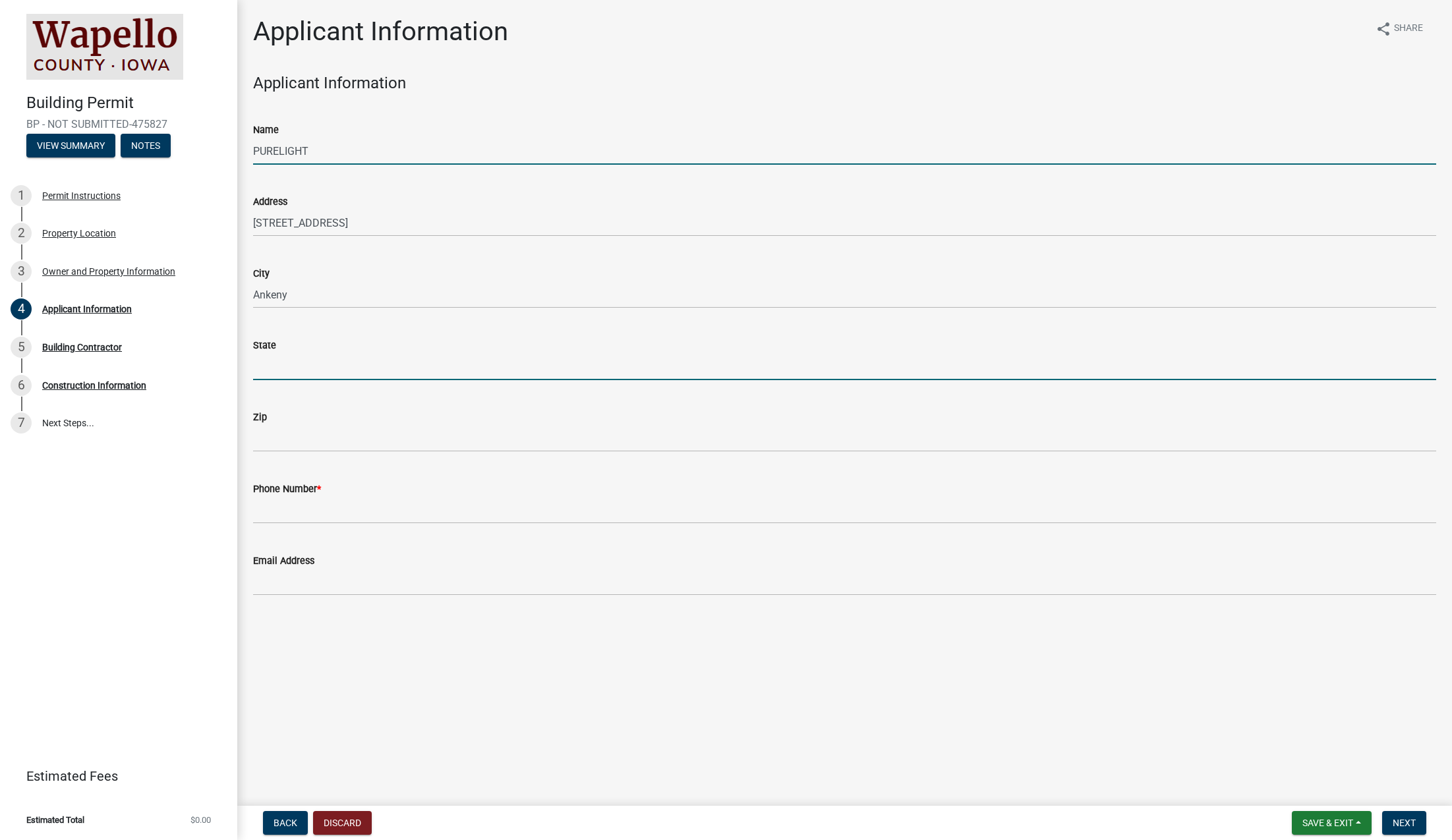
type input "IA"
type input "50021"
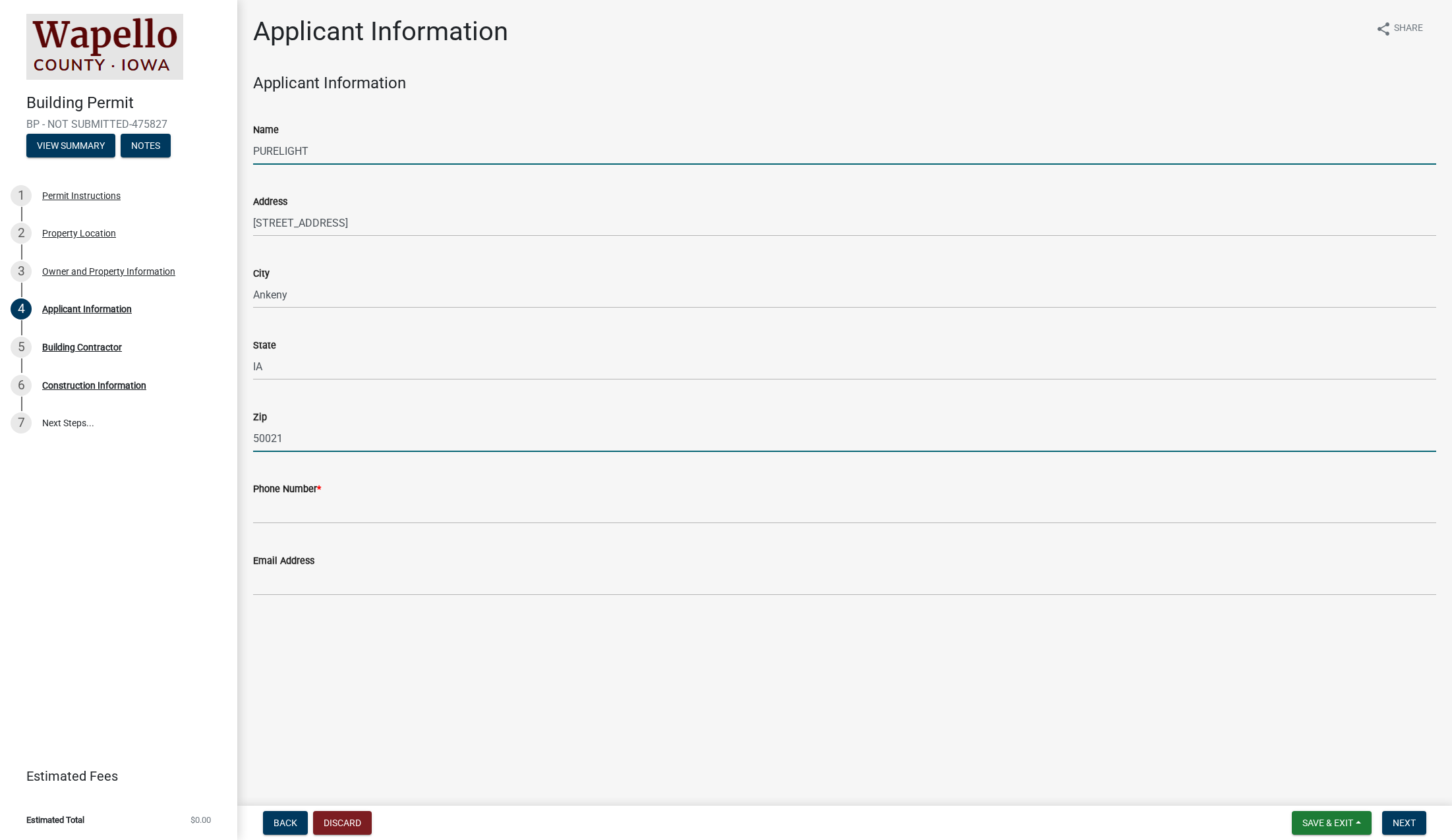
type input "5152766543"
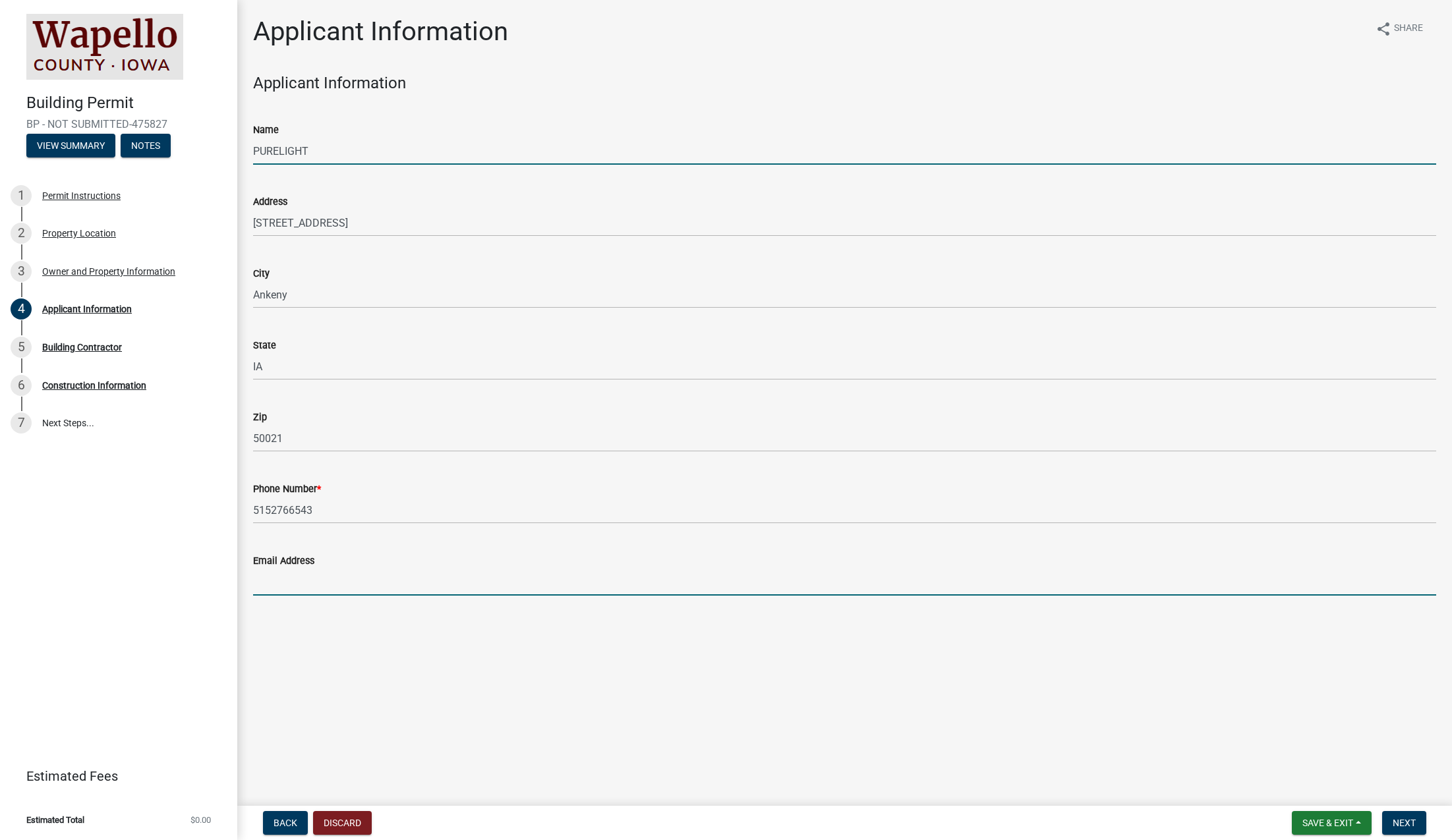
type input "[EMAIL_ADDRESS][DOMAIN_NAME]"
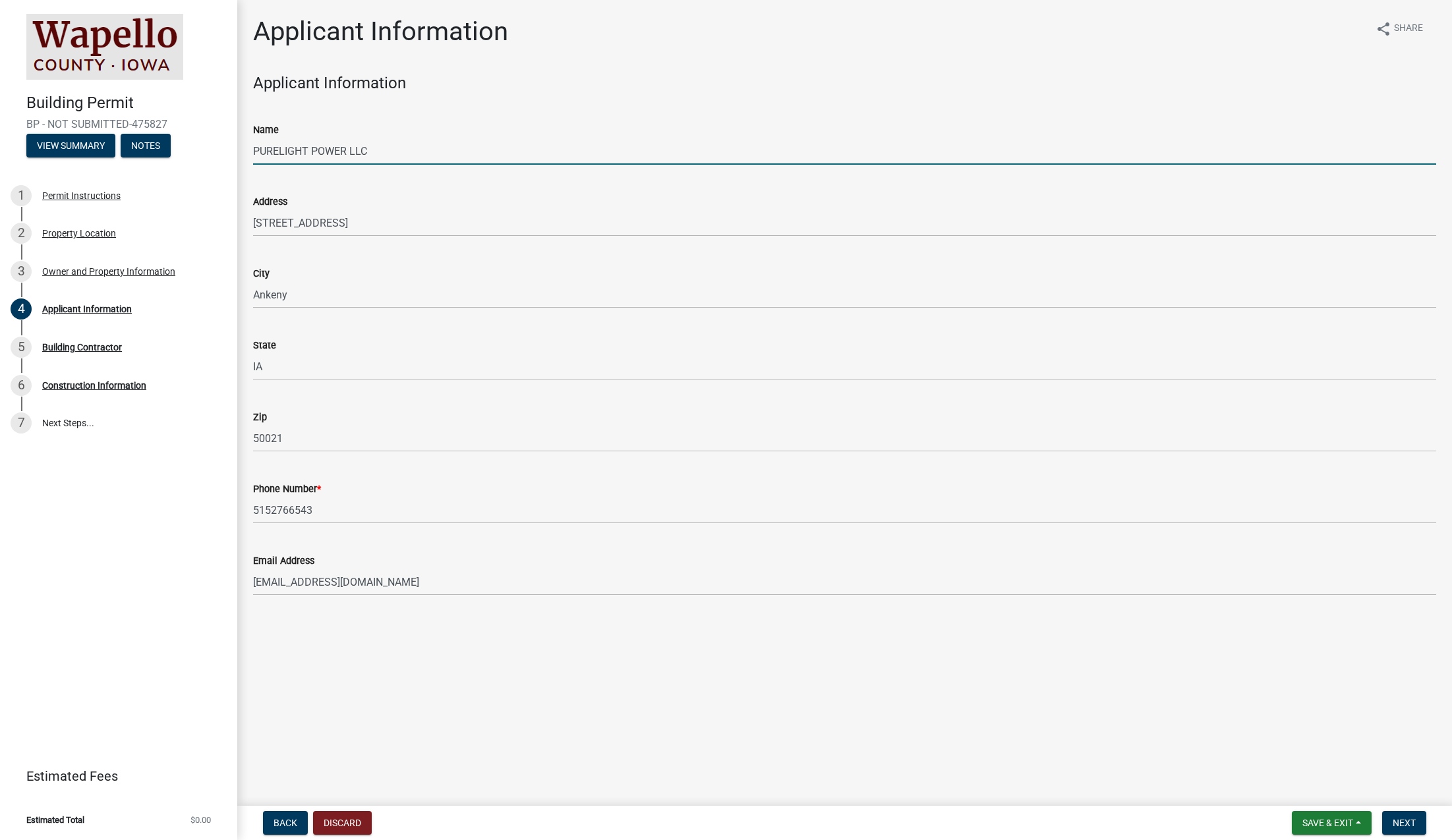
type input "PURELIGHT POWER LLC"
click at [735, 718] on main "Applicant Information share Share Applicant Information Name PURELIGHT POWER LL…" at bounding box center [844, 399] width 1214 height 800
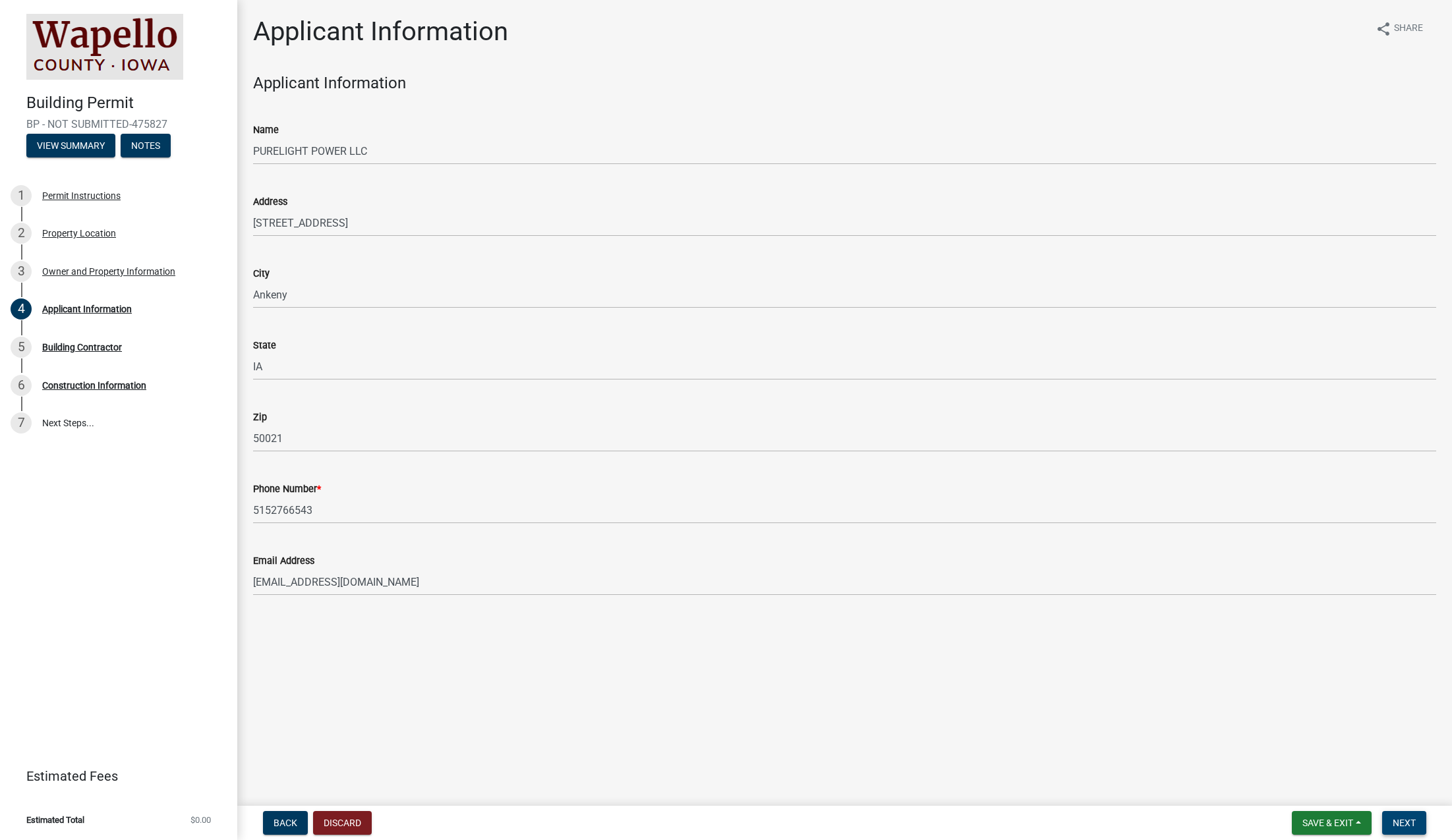
click at [1400, 822] on span "Next" at bounding box center [1403, 822] width 23 height 11
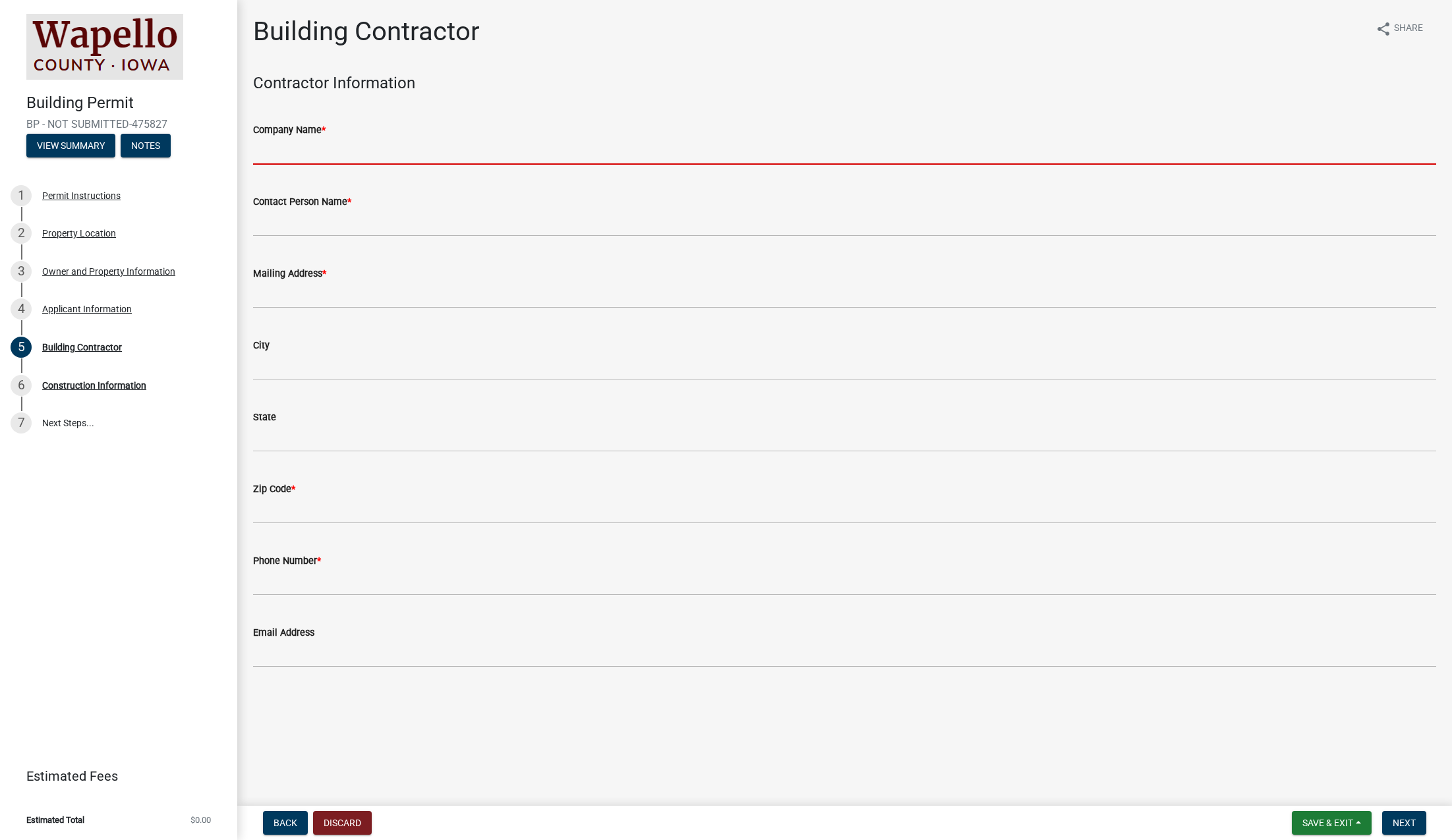
click at [362, 154] on input "Company Name *" at bounding box center [844, 151] width 1183 height 27
type input "PURELIGHT POWER LLC"
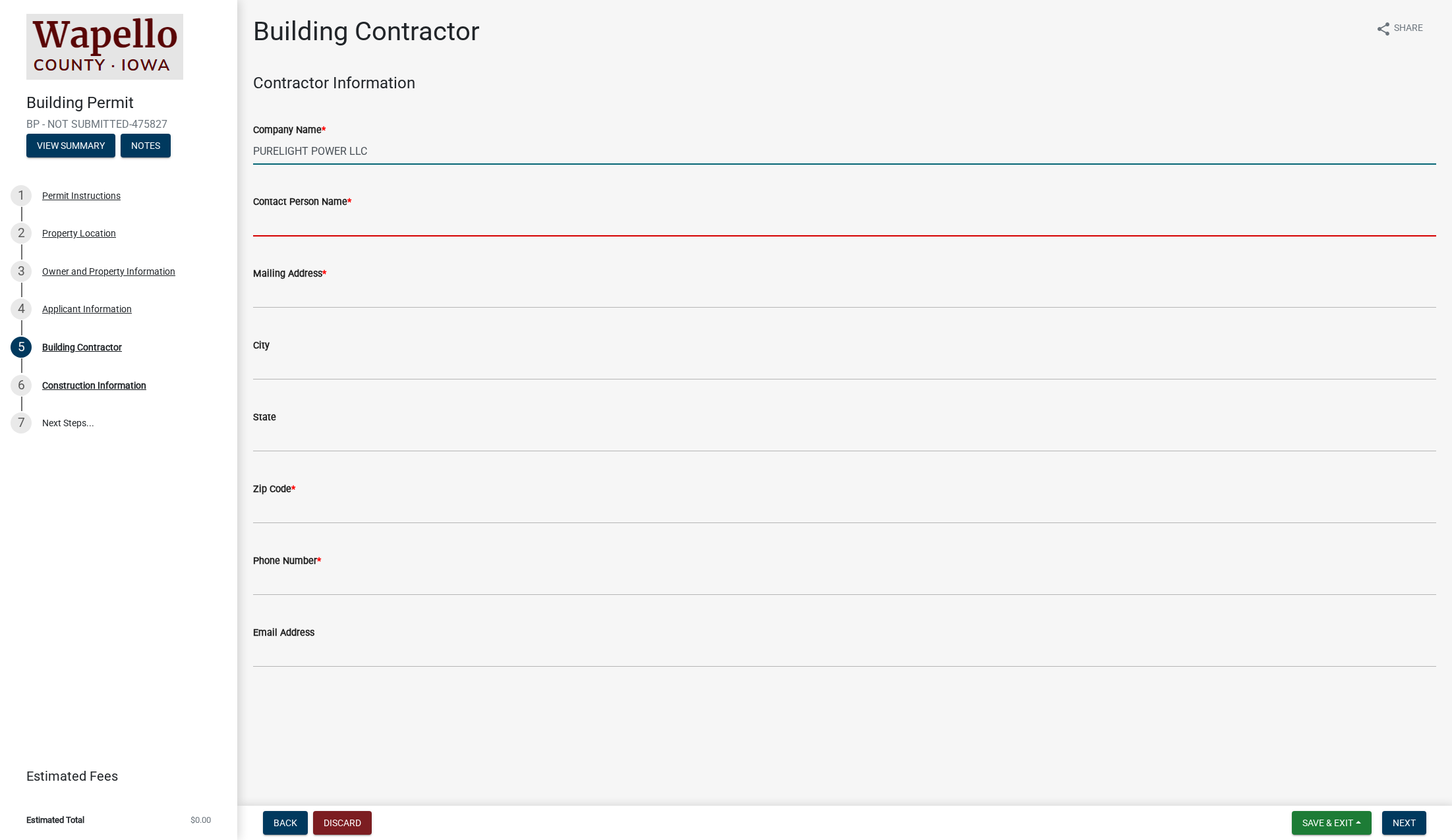
type input "[PERSON_NAME]"
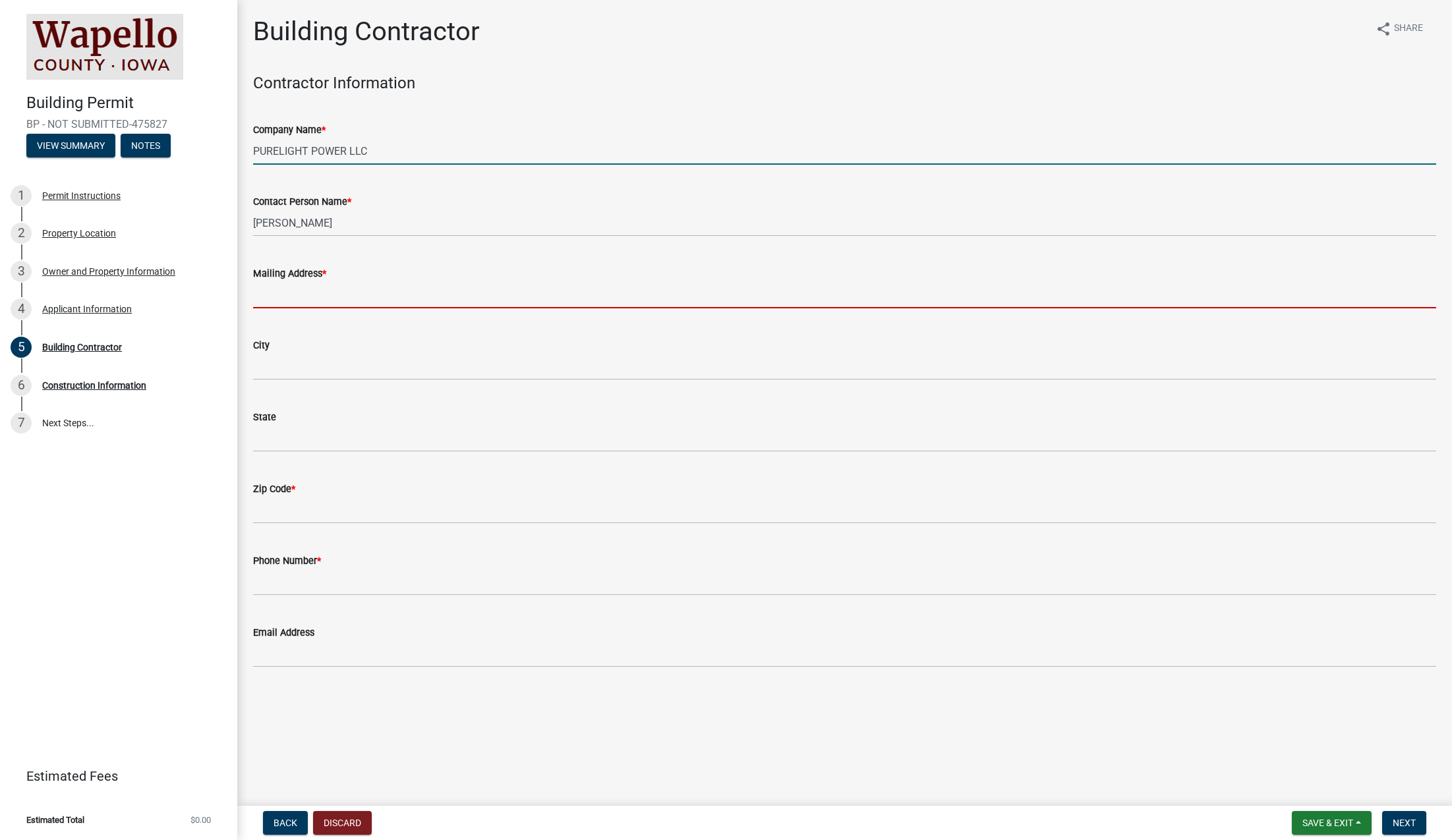
type input "[STREET_ADDRESS]"
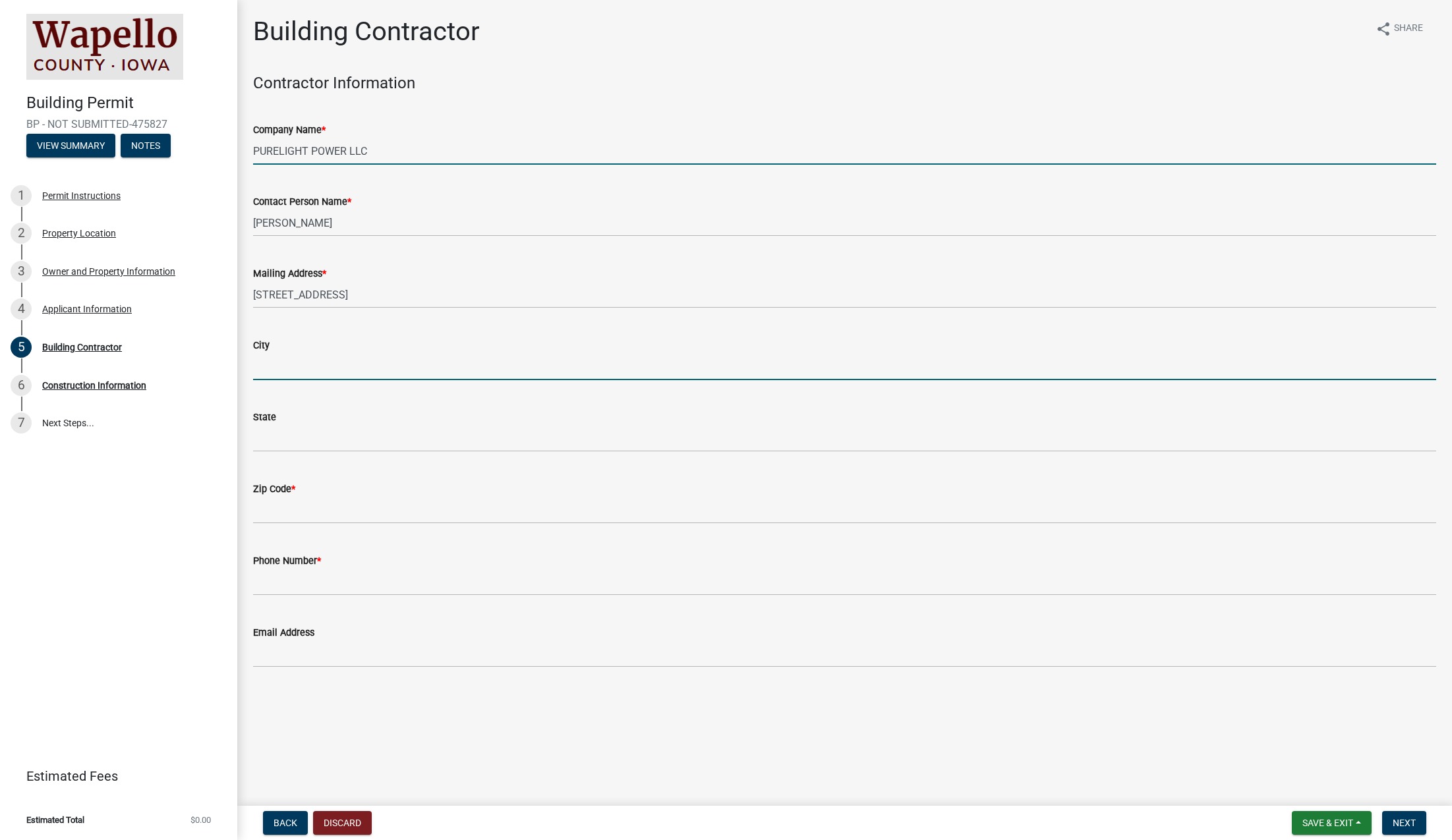
type input "Ankeny"
type input "IA"
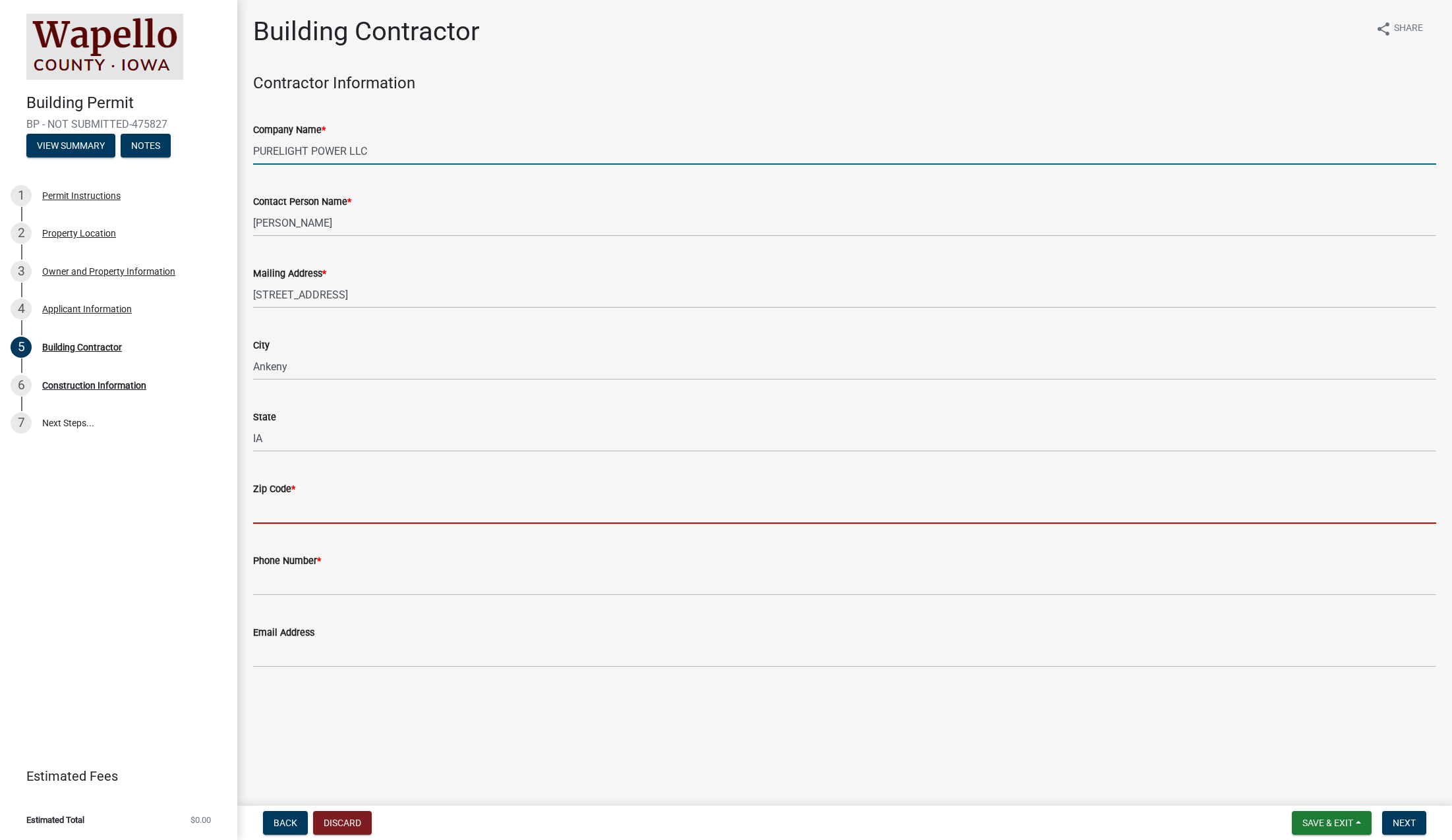
type input "50021"
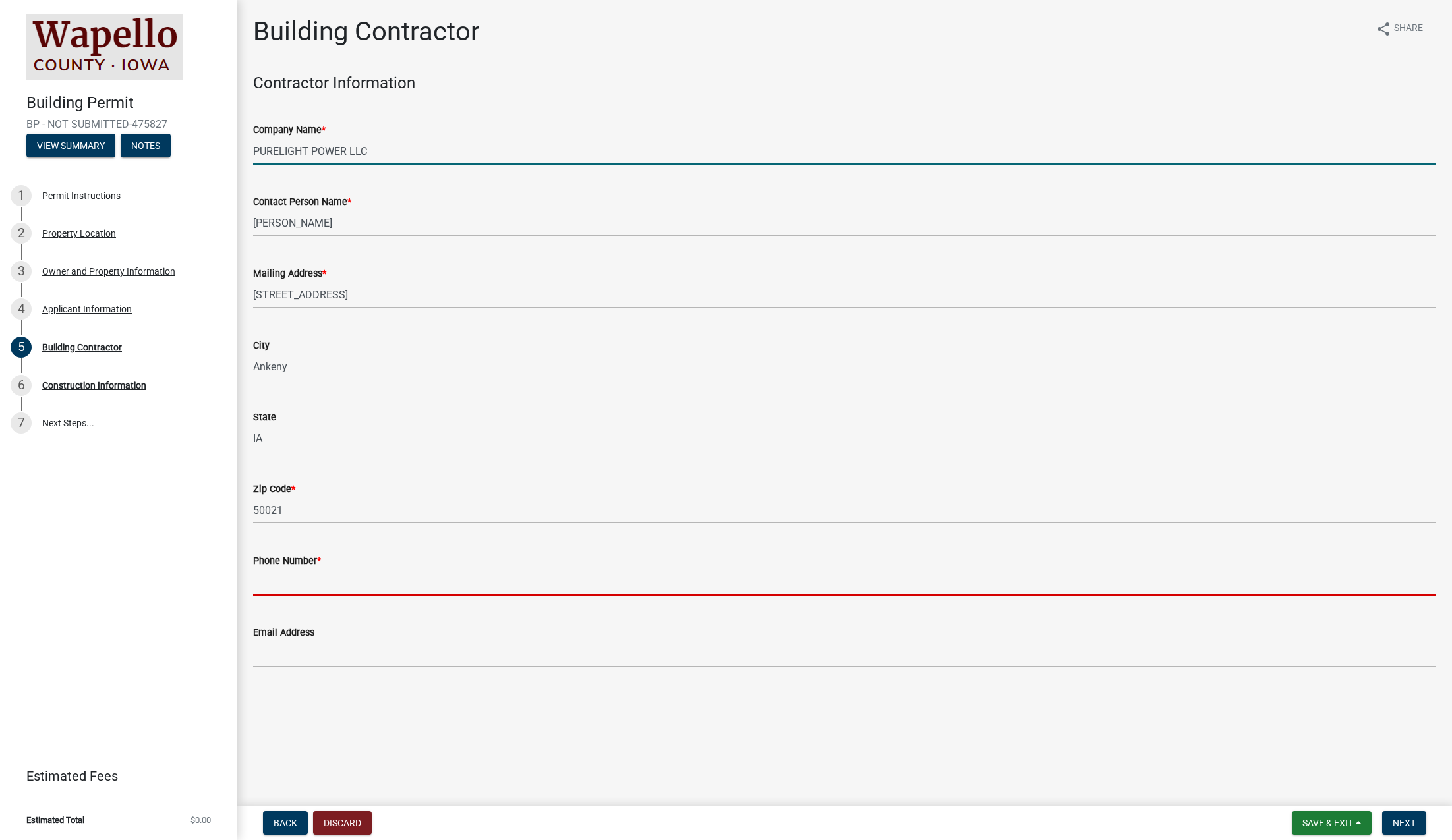
type input "5152766543"
type input "[EMAIL_ADDRESS][DOMAIN_NAME]"
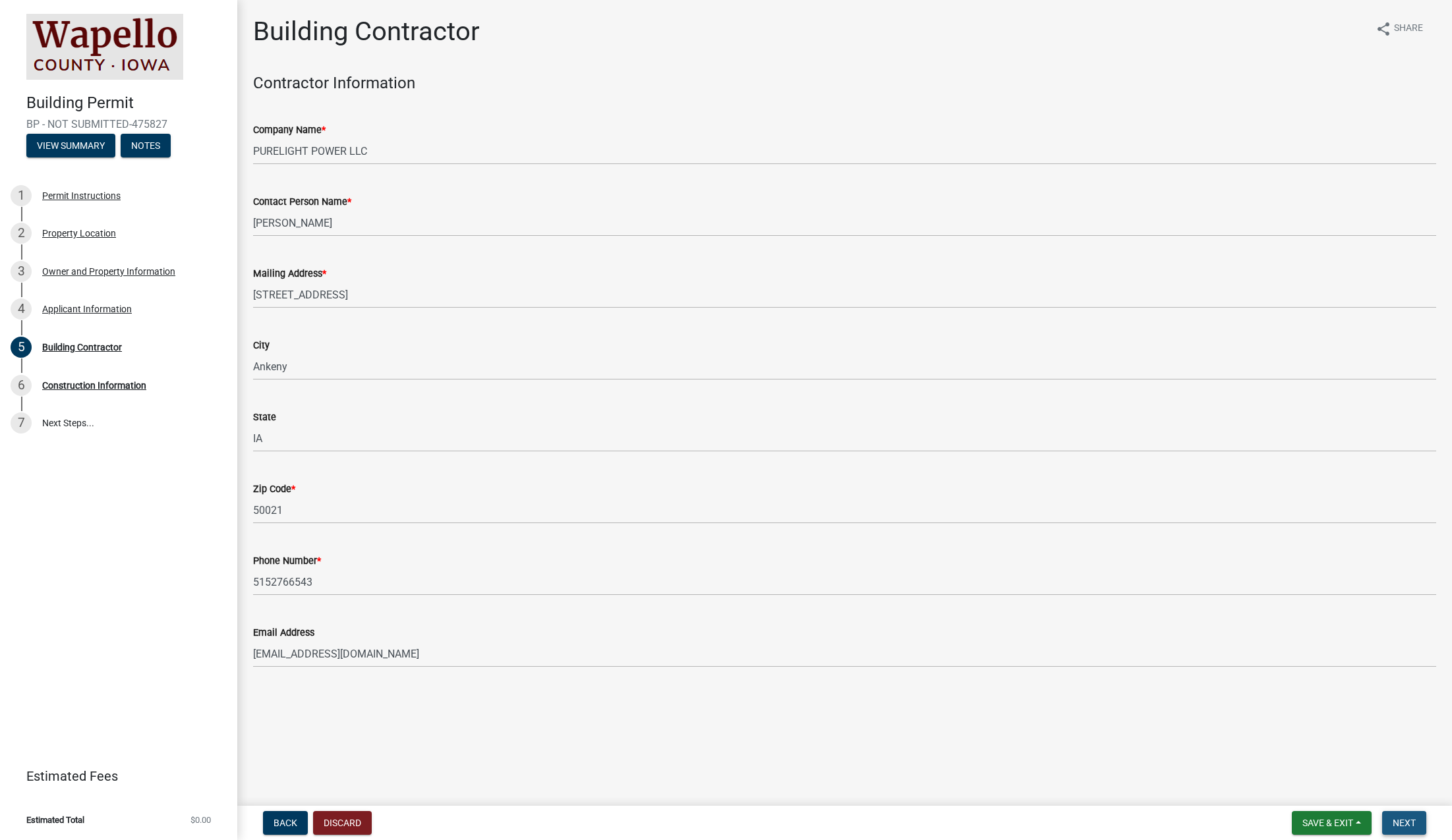
drag, startPoint x: 1409, startPoint y: 828, endPoint x: 1400, endPoint y: 829, distance: 9.1
click at [1409, 828] on button "Next" at bounding box center [1403, 822] width 44 height 24
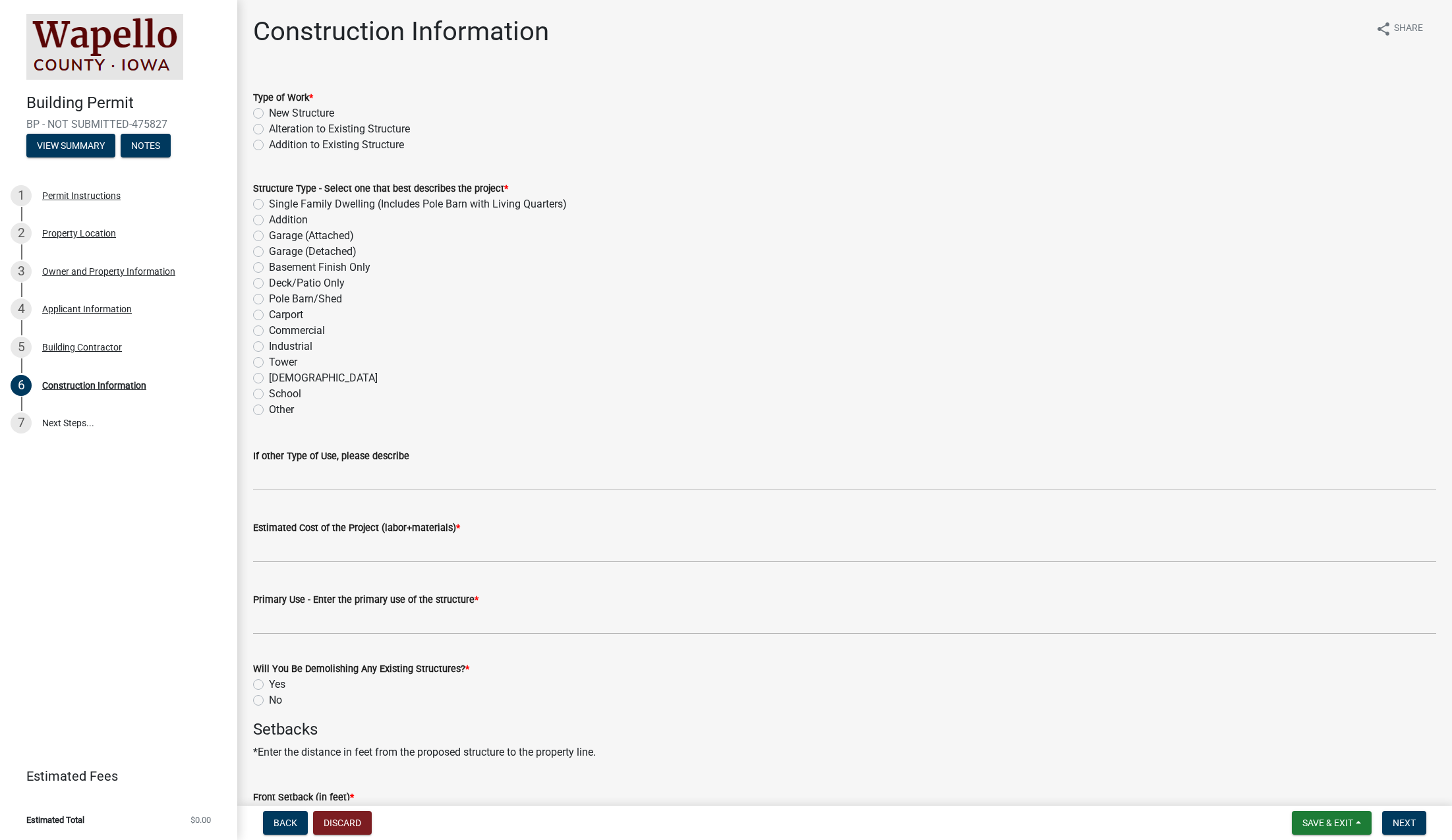
drag, startPoint x: 259, startPoint y: 130, endPoint x: 271, endPoint y: 150, distance: 23.3
click at [269, 130] on label "Alteration to Existing Structure" at bounding box center [340, 129] width 141 height 16
click at [269, 130] on input "Alteration to Existing Structure" at bounding box center [273, 125] width 9 height 9
radio input "true"
click at [419, 315] on div "Carport" at bounding box center [844, 315] width 1183 height 16
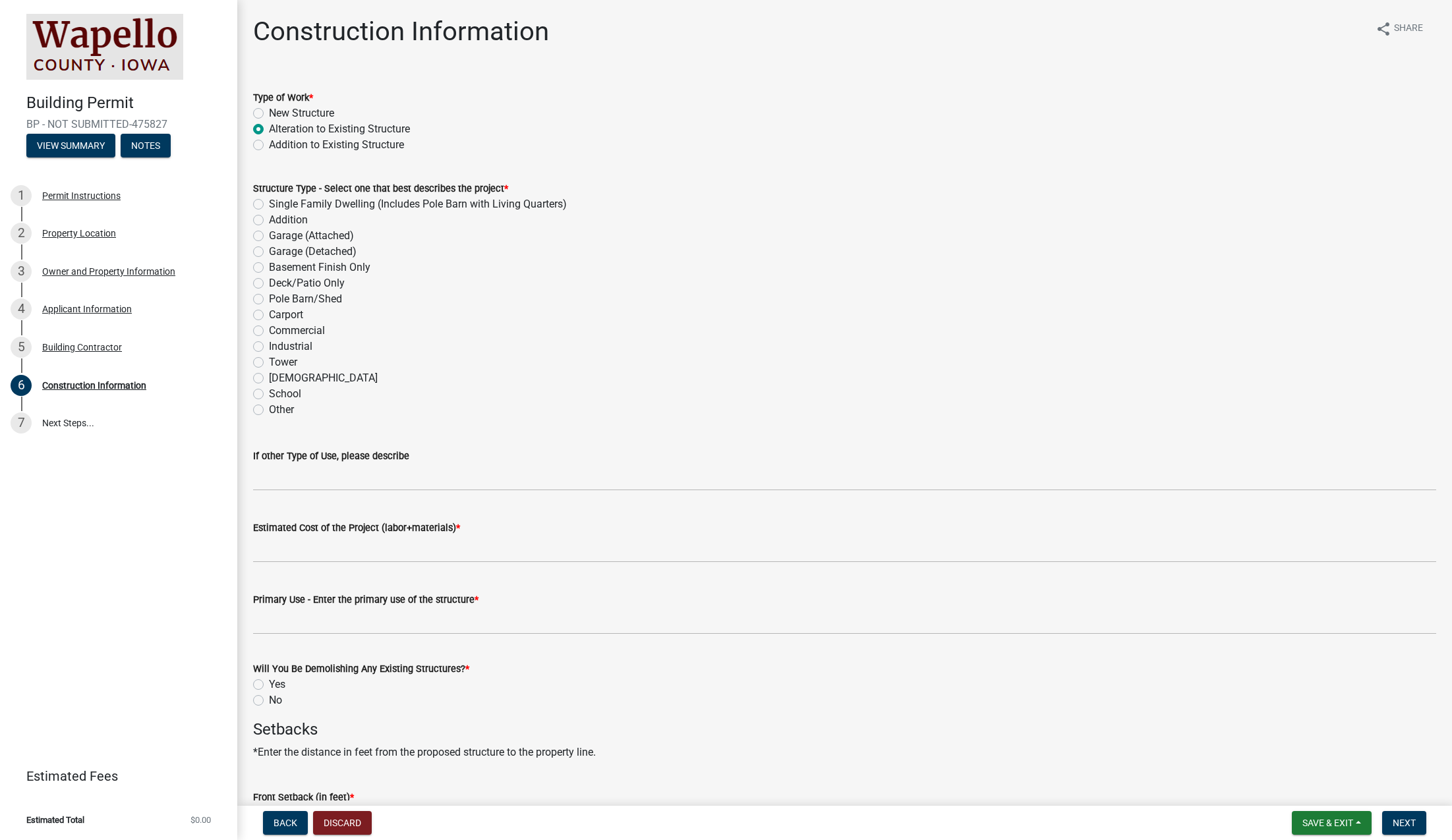
drag, startPoint x: 256, startPoint y: 409, endPoint x: 261, endPoint y: 414, distance: 7.1
click at [269, 409] on label "Other" at bounding box center [282, 409] width 26 height 16
click at [269, 409] on input "Other" at bounding box center [273, 405] width 9 height 9
radio input "true"
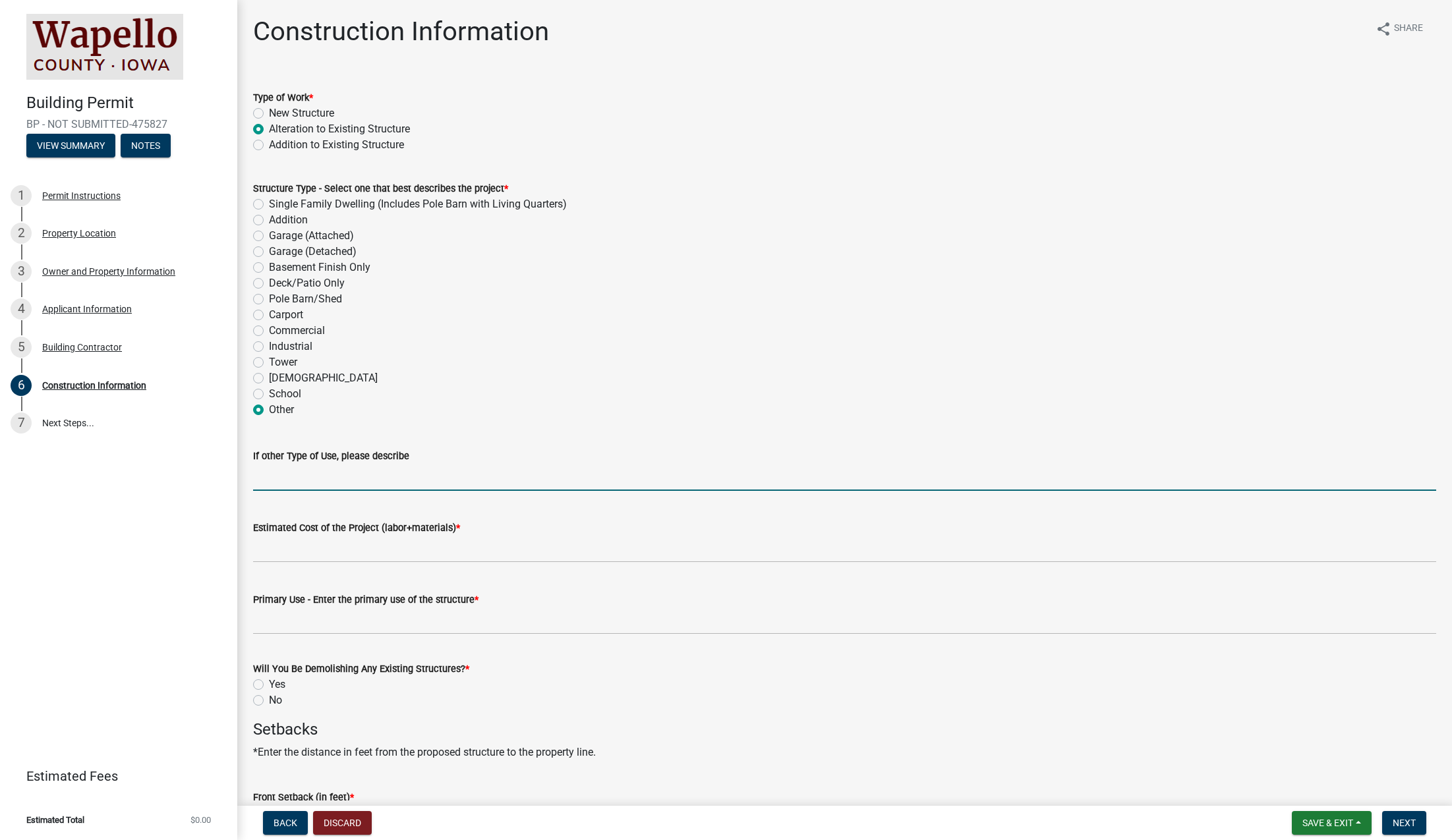
click at [380, 480] on input "If other Type of Use, please describe" at bounding box center [844, 478] width 1183 height 27
paste input "13.280 KW"
type input "13.280 KW ROOF MOUNTED SOLAR INSTALLATION"
click at [516, 564] on wm-data-entity-input "Estimated Cost of the Project (labor+materials) *" at bounding box center [844, 537] width 1183 height 72
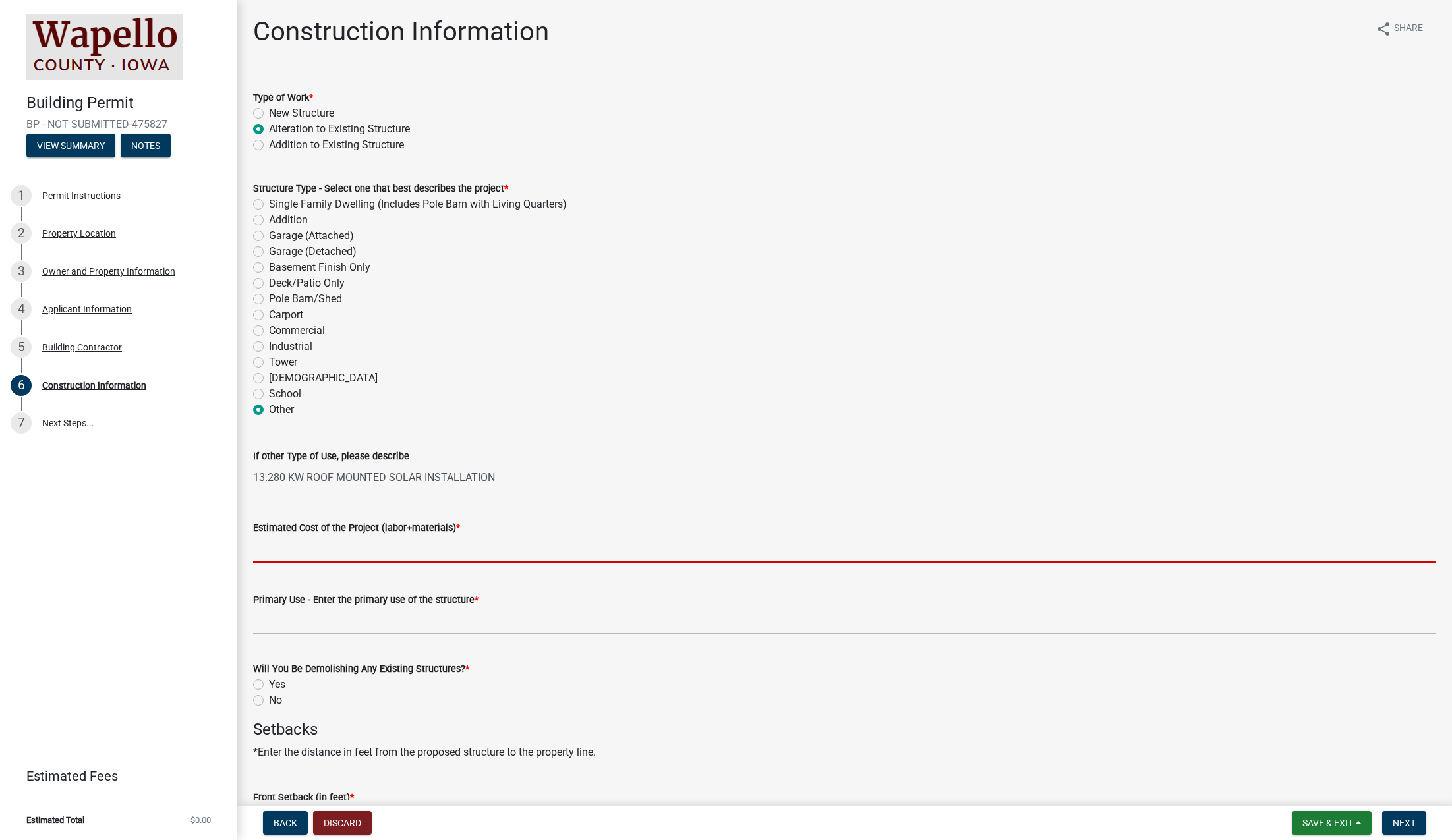
click at [516, 553] on input "Estimated Cost of the Project (labor+materials) *" at bounding box center [844, 550] width 1183 height 27
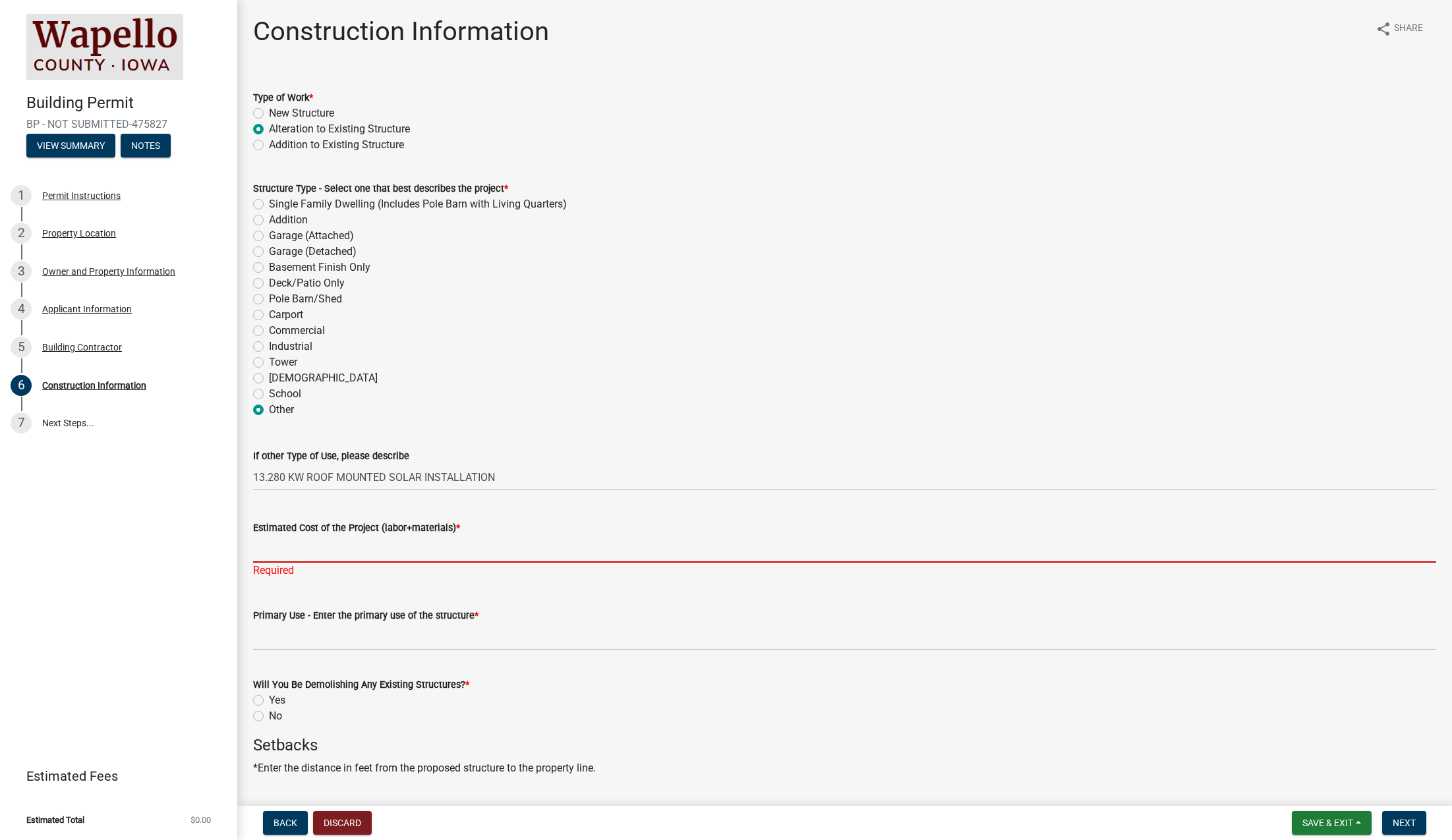
click at [407, 546] on input "Estimated Cost of the Project (labor+materials) *" at bounding box center [844, 550] width 1183 height 27
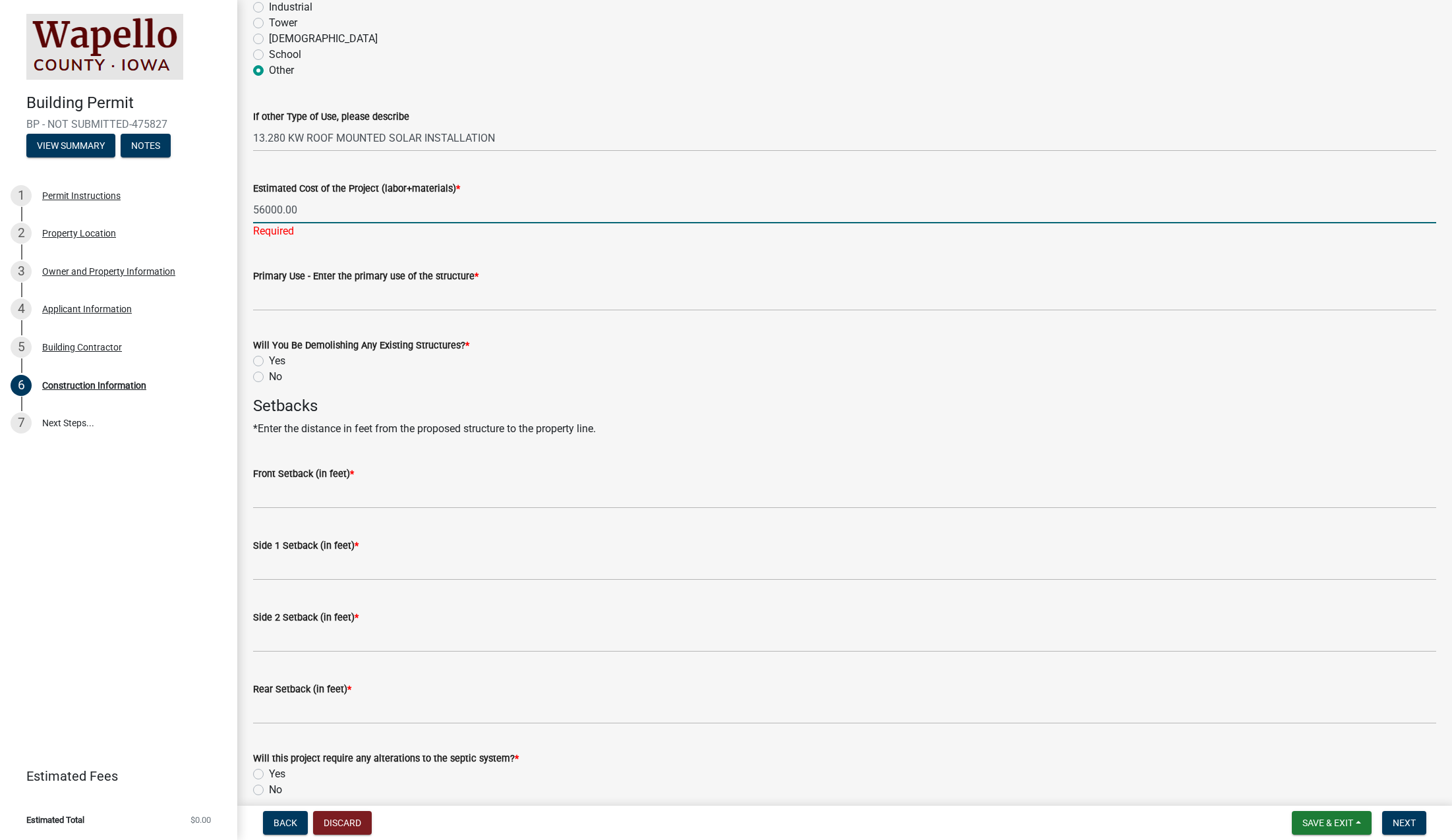
scroll to position [353, 0]
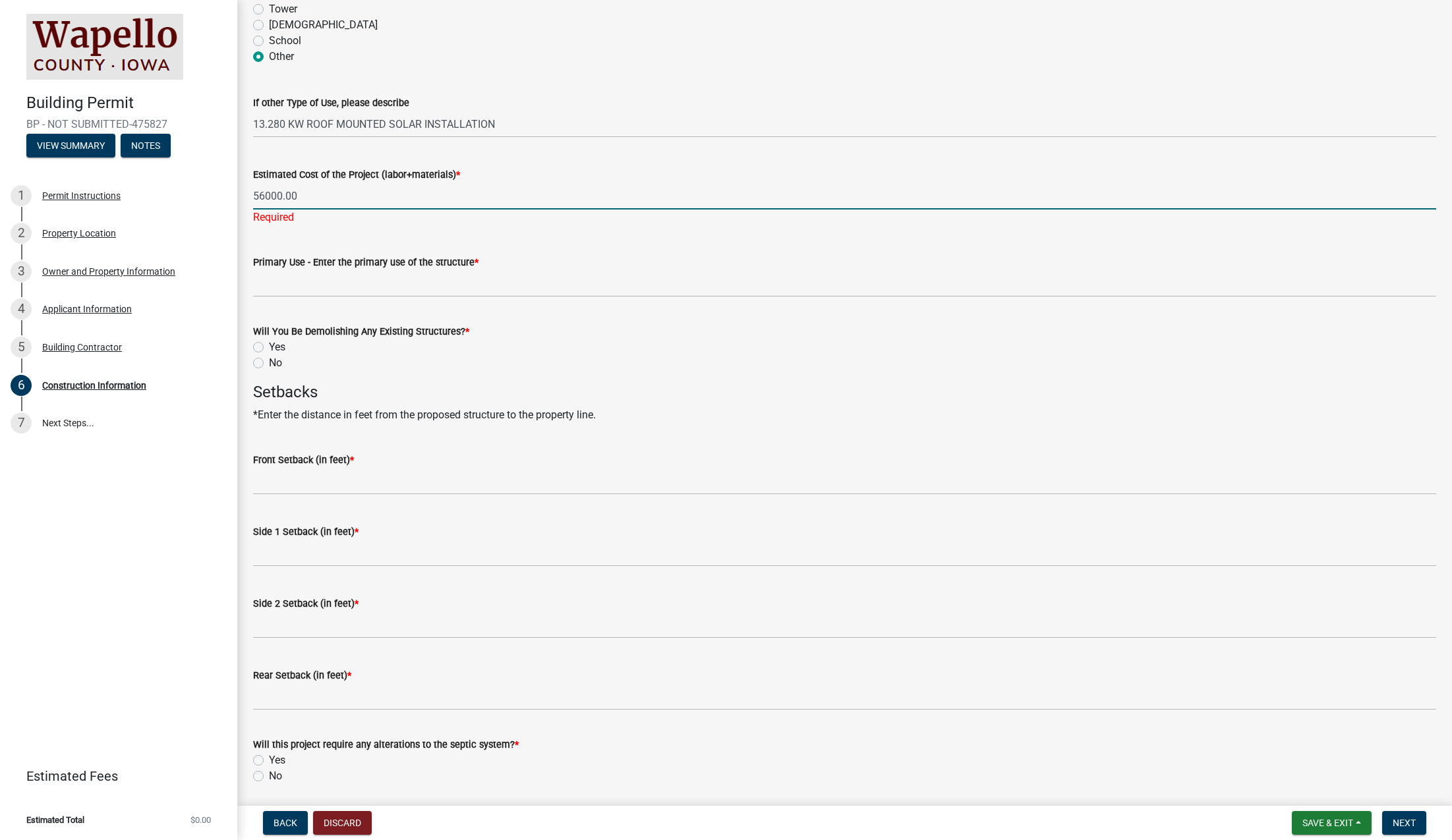
type input "56000.00"
click at [376, 291] on wm-data-entity-input-list "Type of Work * New Structure Alteration to Existing Structure Addition to Exist…" at bounding box center [844, 257] width 1183 height 1075
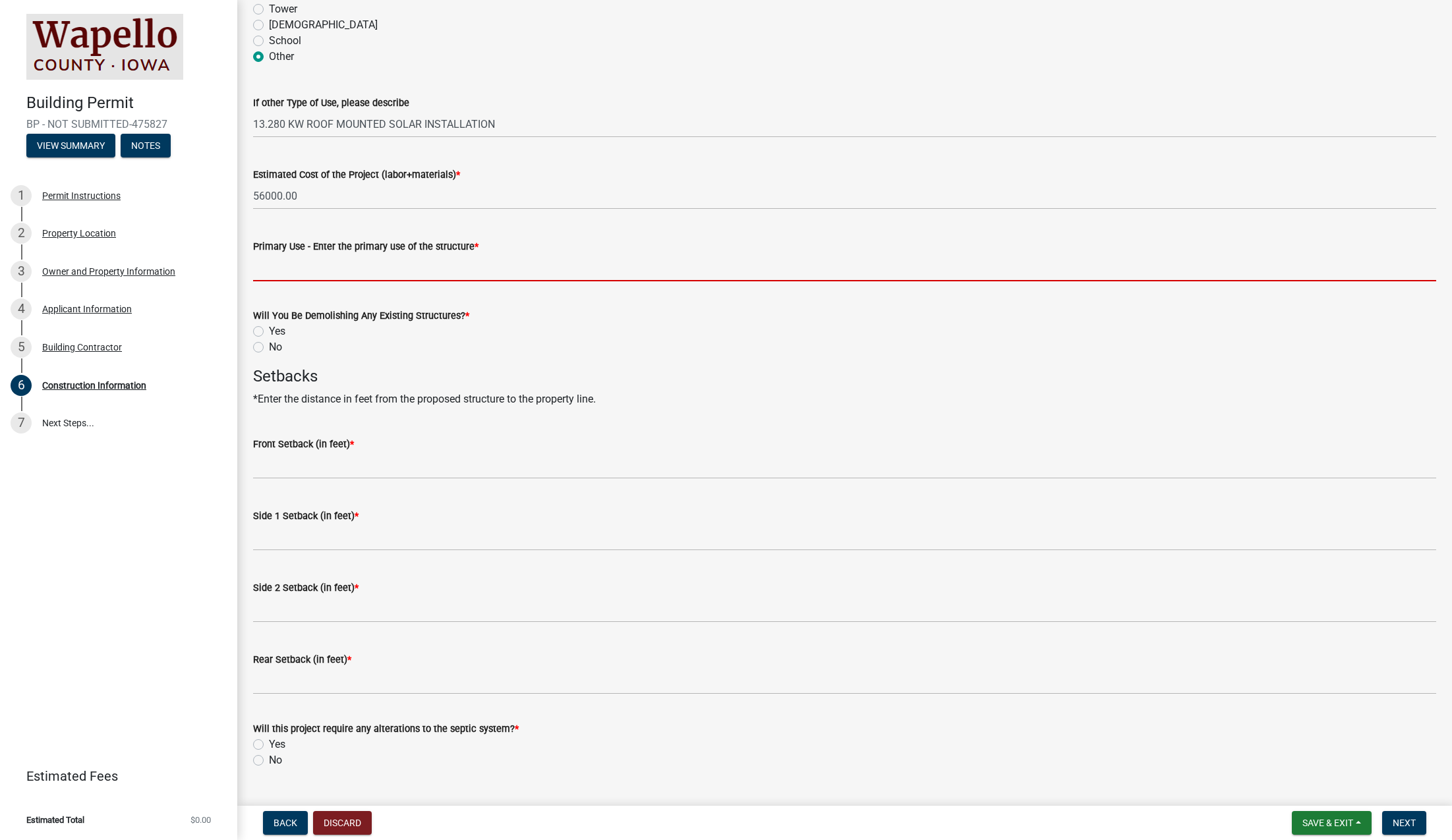
type input "RESIDENTIAL"
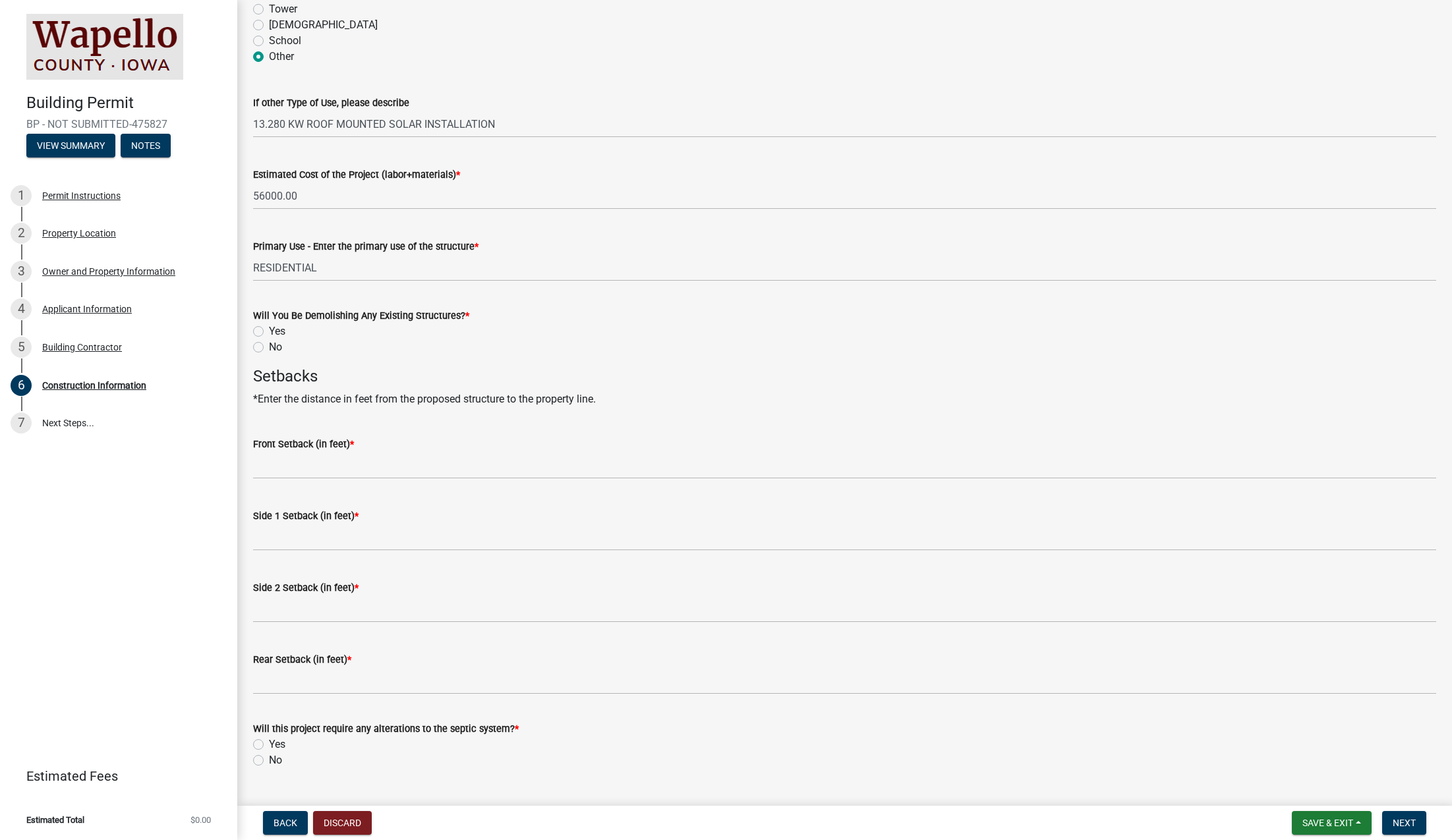
drag, startPoint x: 358, startPoint y: 354, endPoint x: 330, endPoint y: 350, distance: 28.3
click at [357, 354] on div "No" at bounding box center [844, 347] width 1183 height 16
click at [269, 350] on label "No" at bounding box center [275, 347] width 13 height 16
click at [269, 347] on input "No" at bounding box center [273, 343] width 9 height 9
radio input "true"
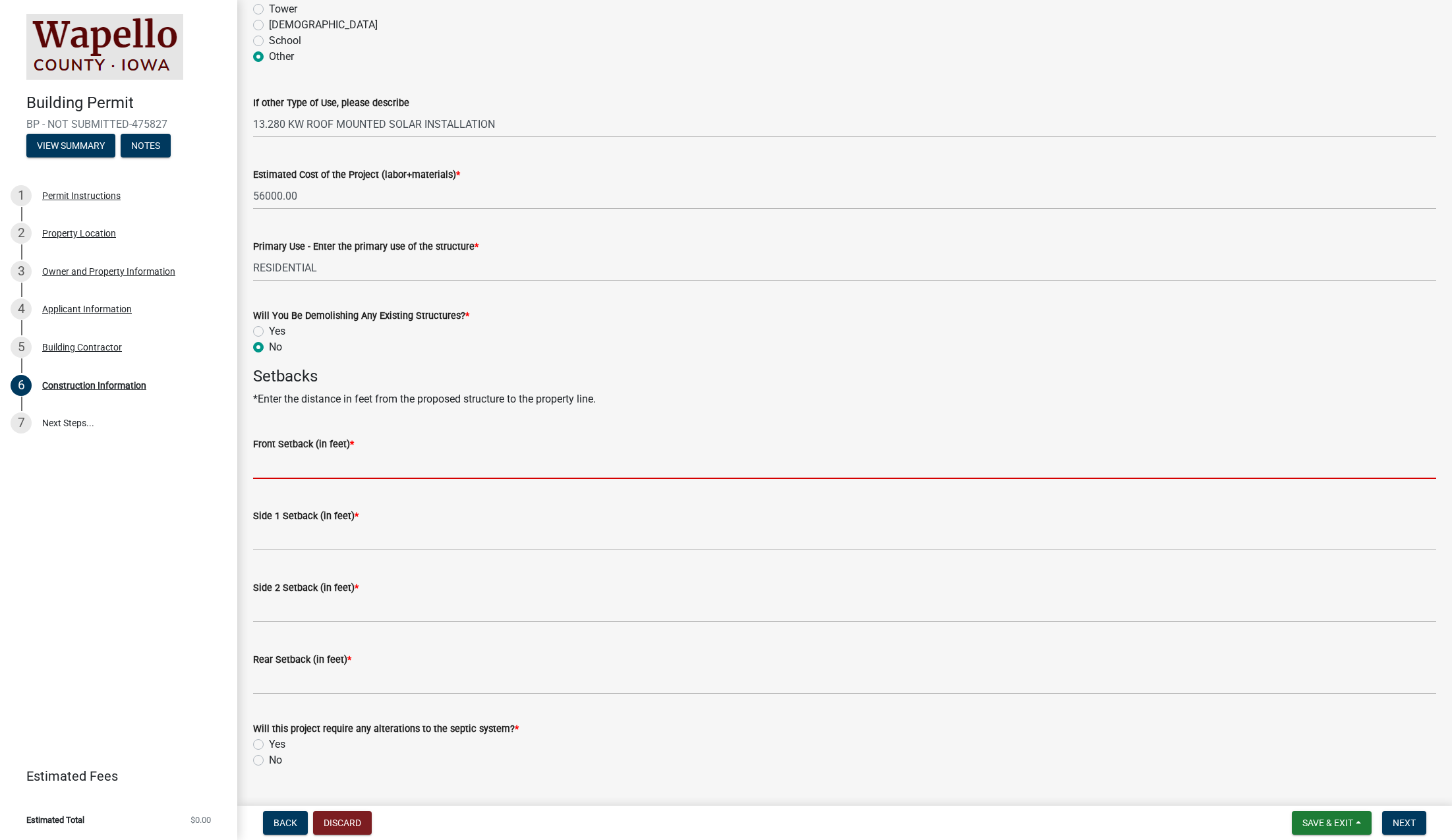
click at [414, 465] on input "Front Setback (in feet) *" at bounding box center [844, 465] width 1183 height 27
type input "0"
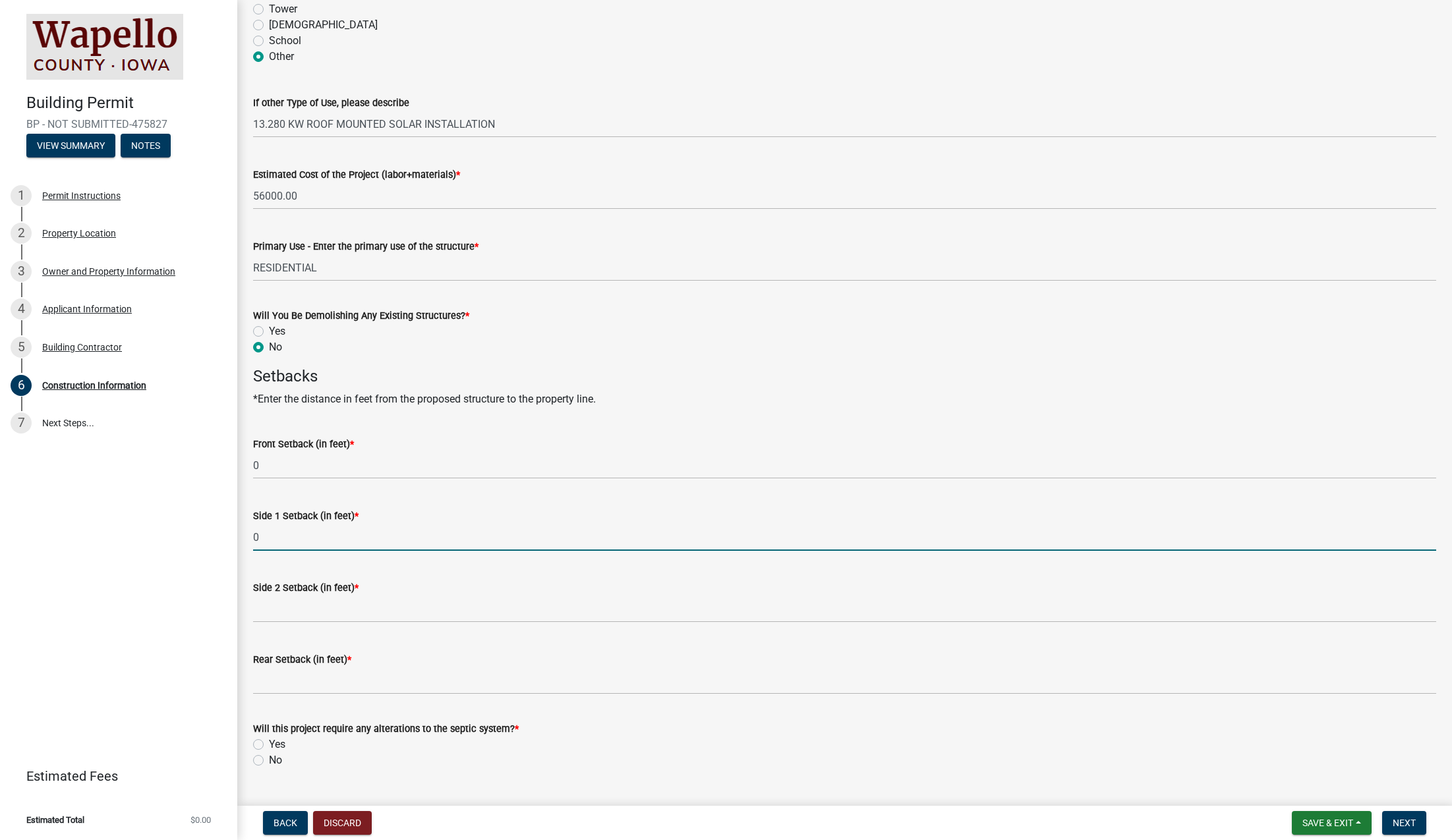
type input "0"
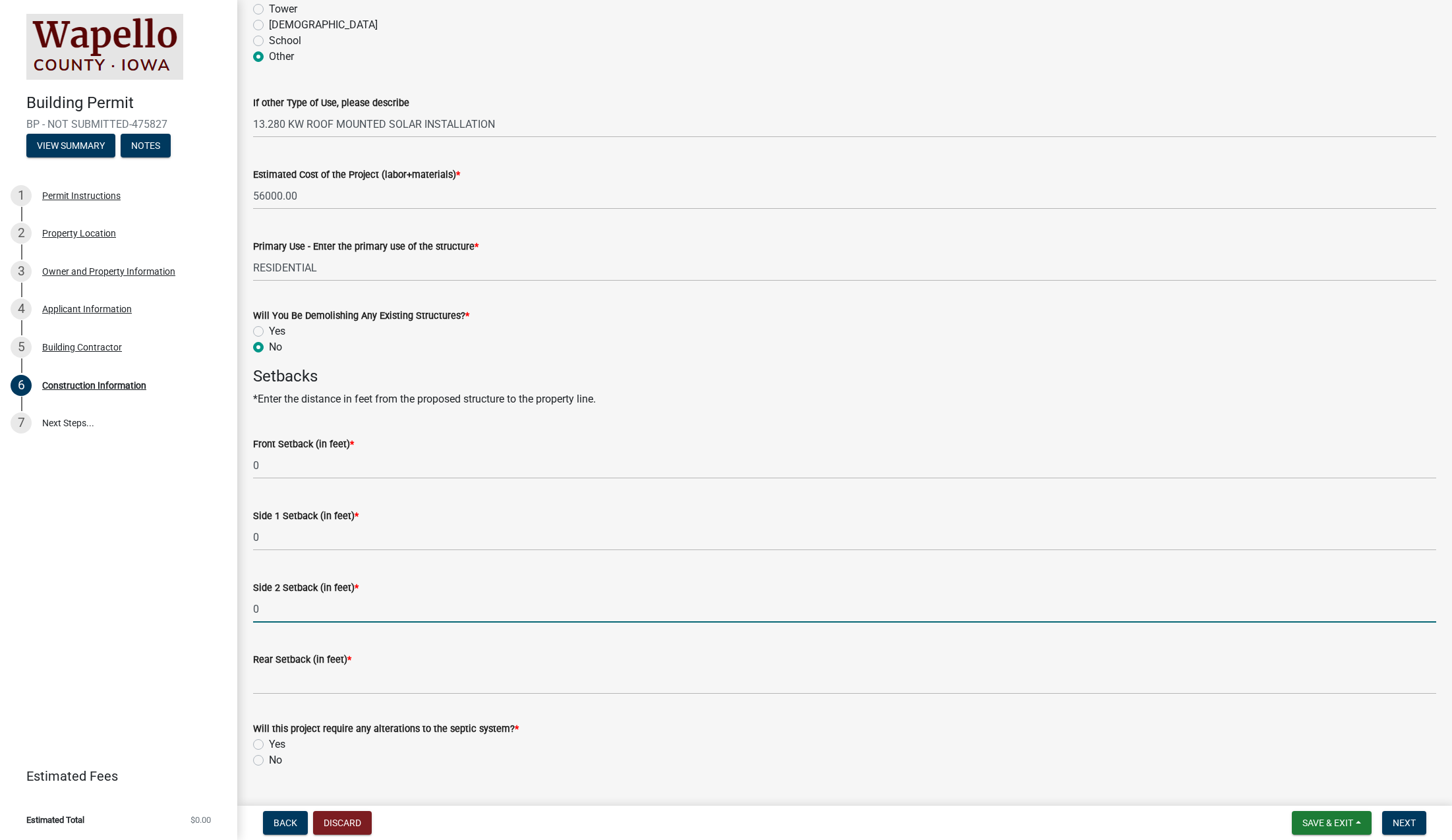
type input "0"
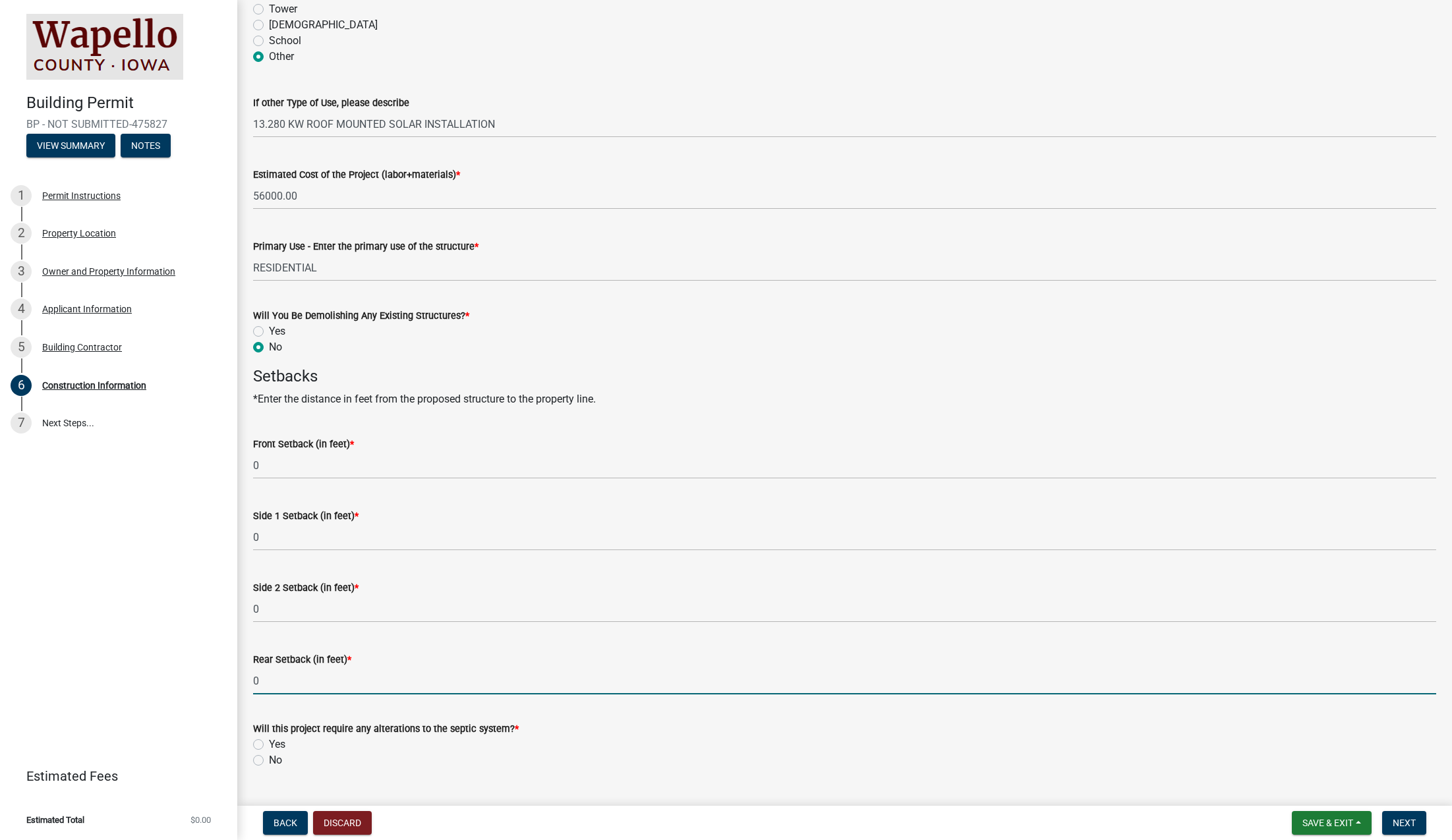
type input "0"
click at [269, 759] on label "No" at bounding box center [275, 760] width 13 height 16
click at [269, 759] on input "No" at bounding box center [273, 756] width 9 height 9
radio input "true"
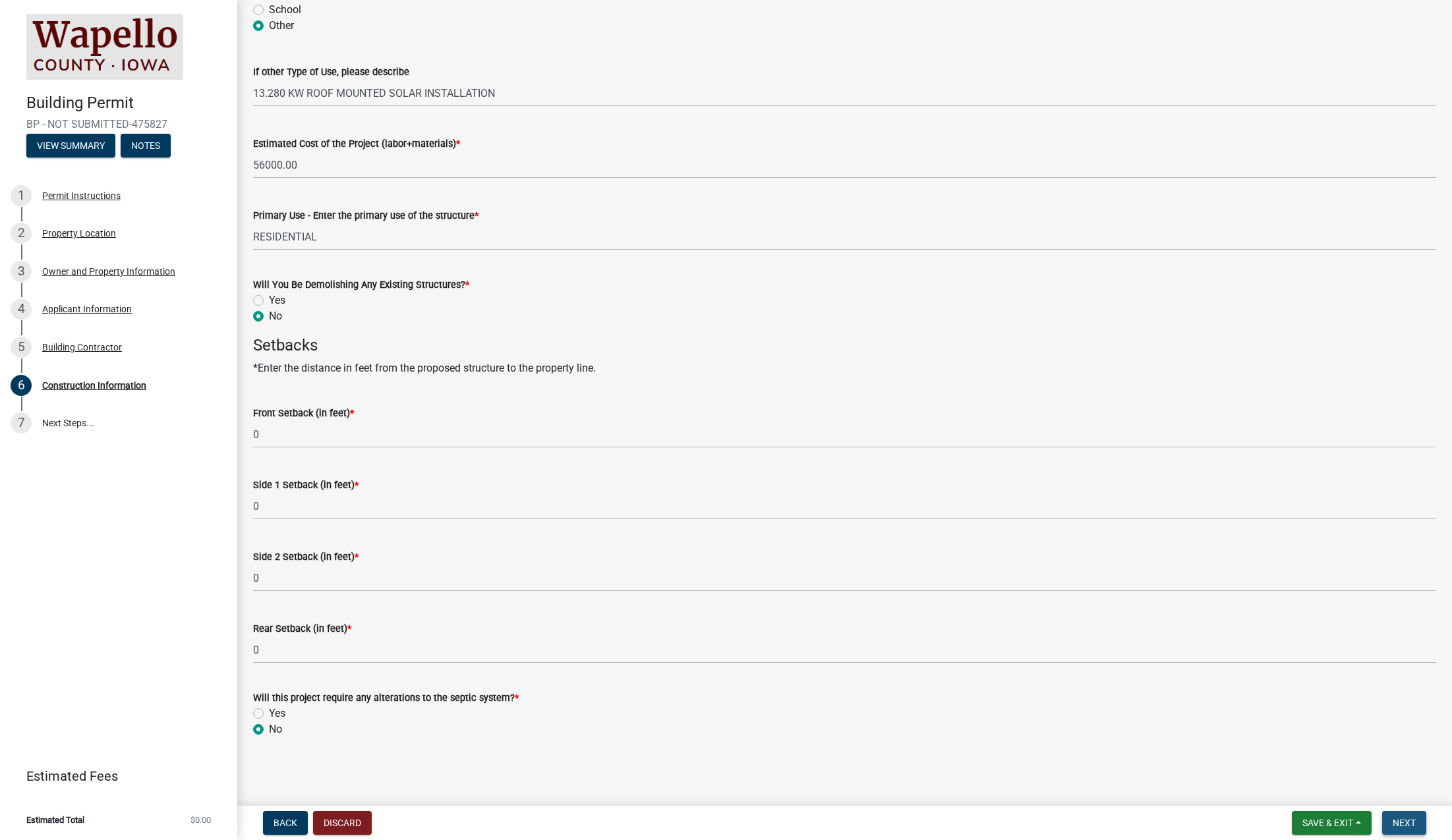
click at [1409, 828] on button "Next" at bounding box center [1403, 822] width 44 height 24
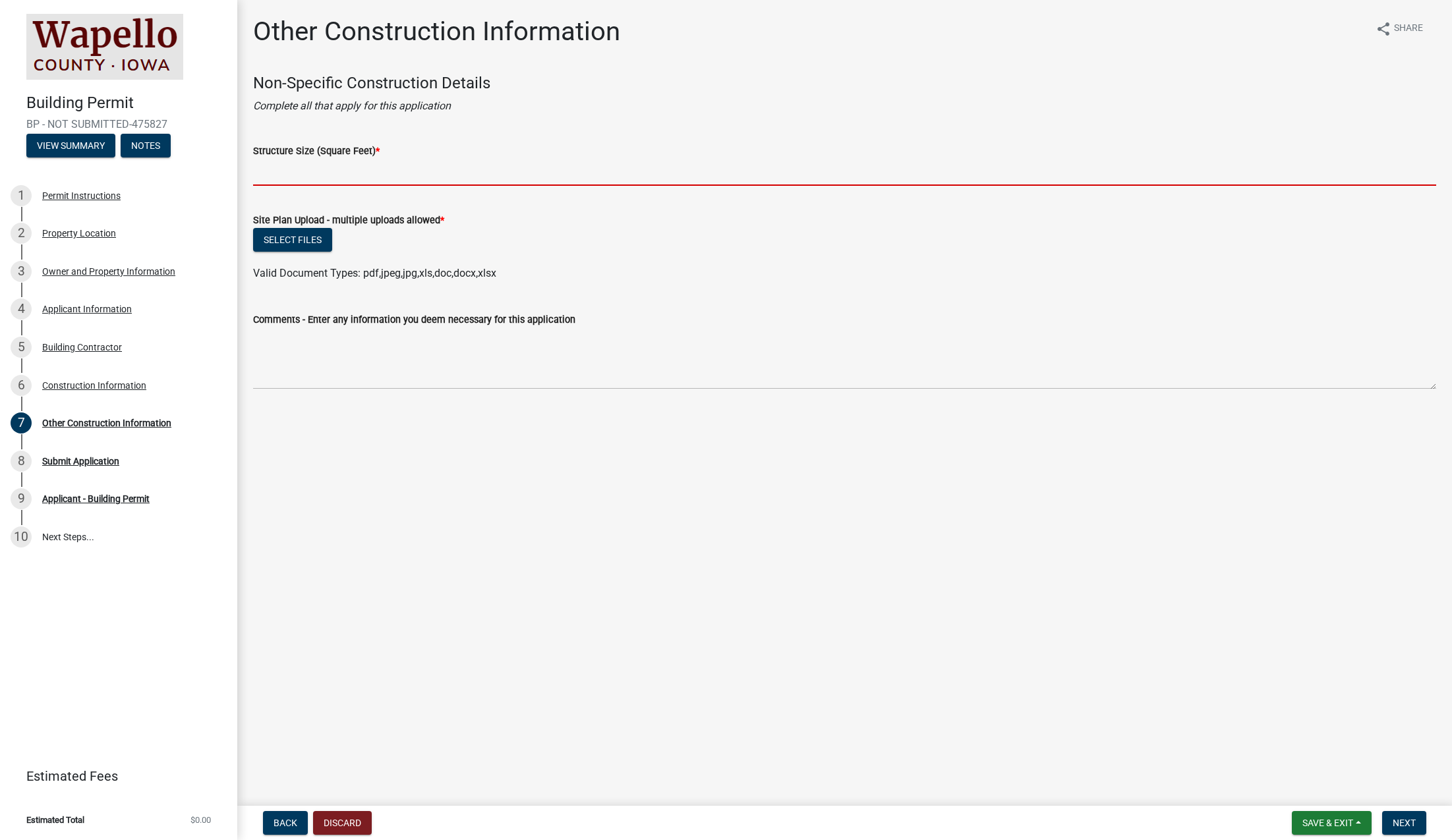
click at [441, 179] on input "Structure Size (Square Feet) *" at bounding box center [844, 173] width 1183 height 27
type input "0"
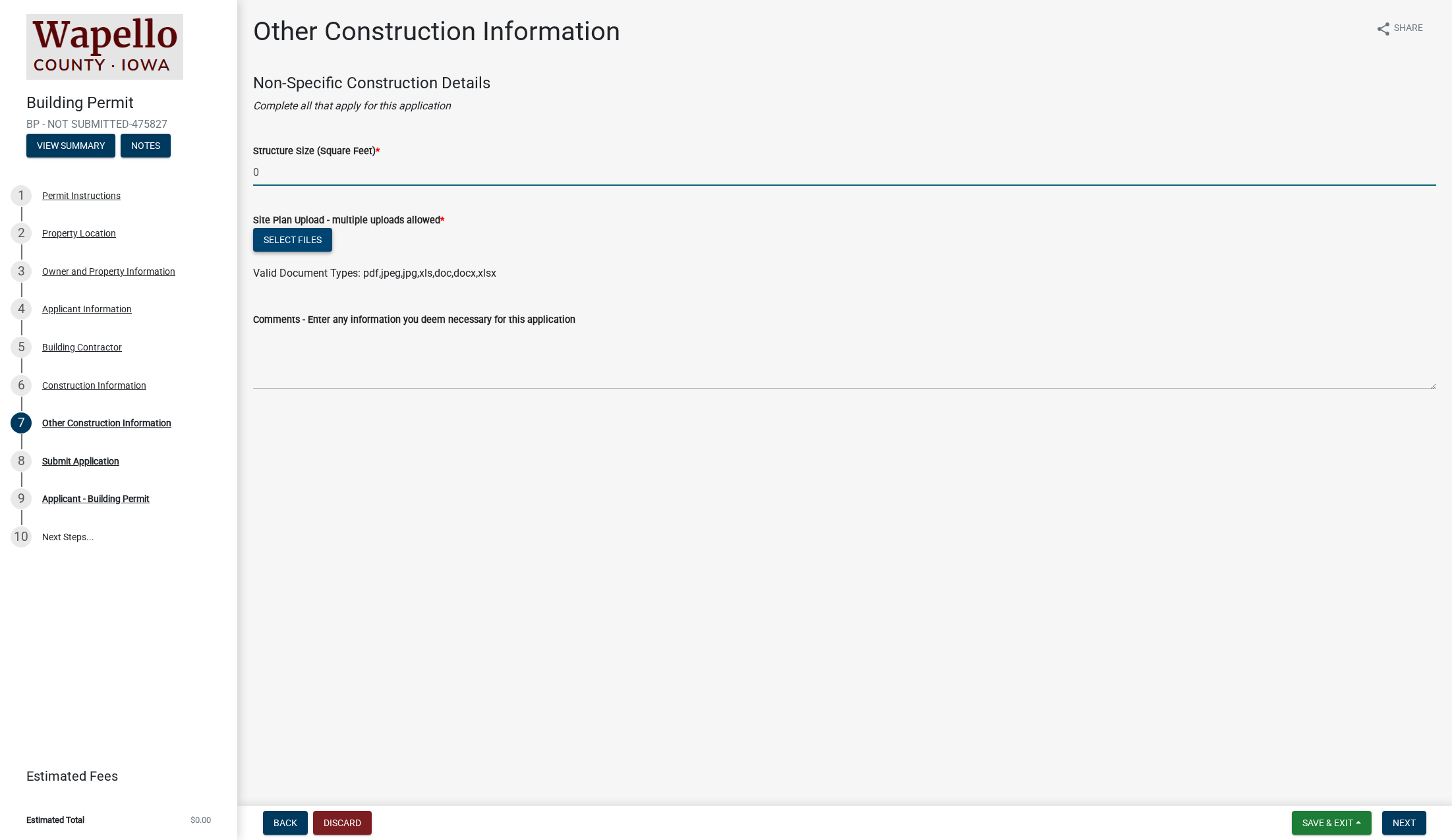
click at [296, 239] on button "Select files" at bounding box center [293, 239] width 80 height 24
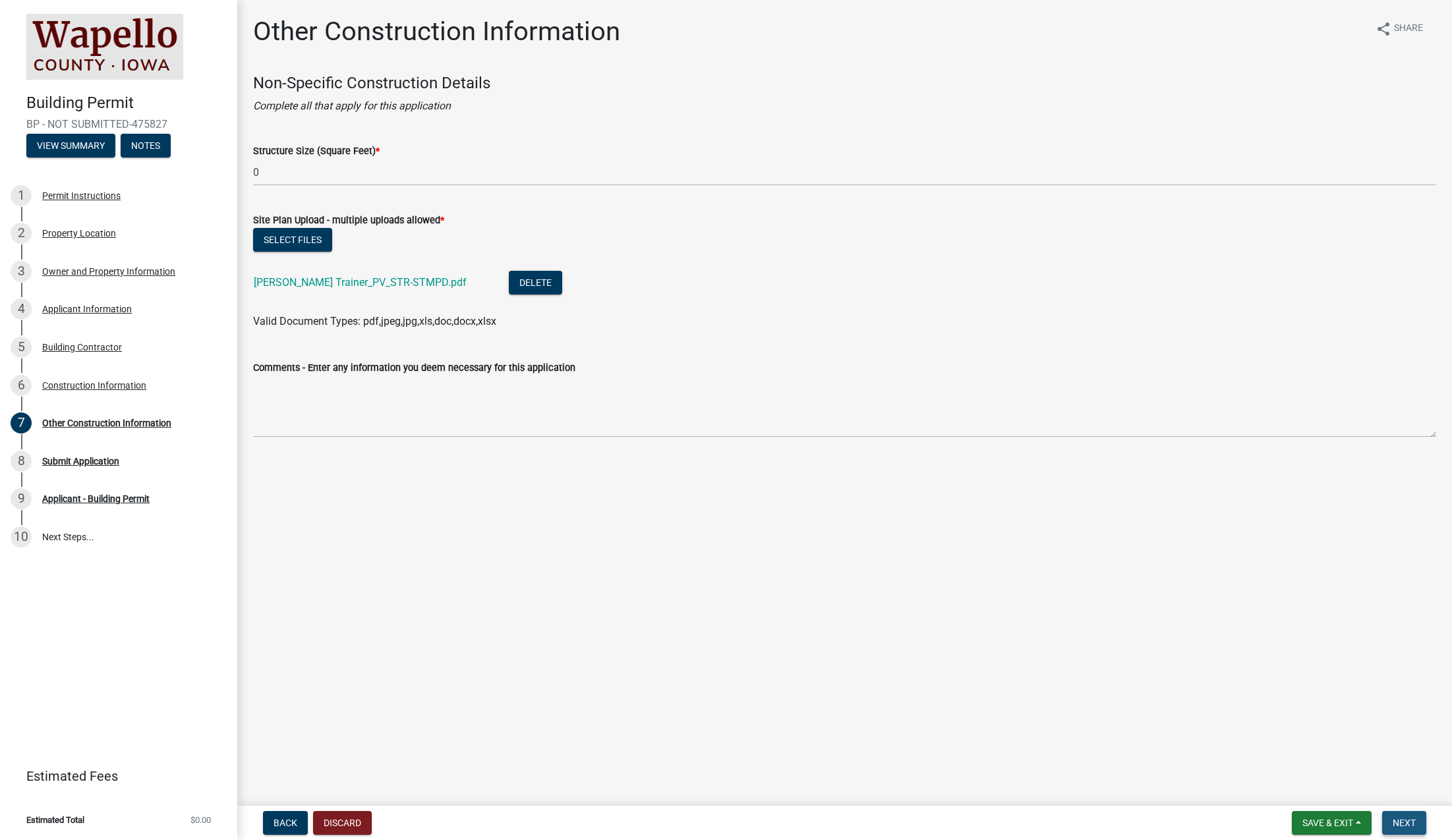
click at [1390, 815] on button "Next" at bounding box center [1403, 822] width 44 height 24
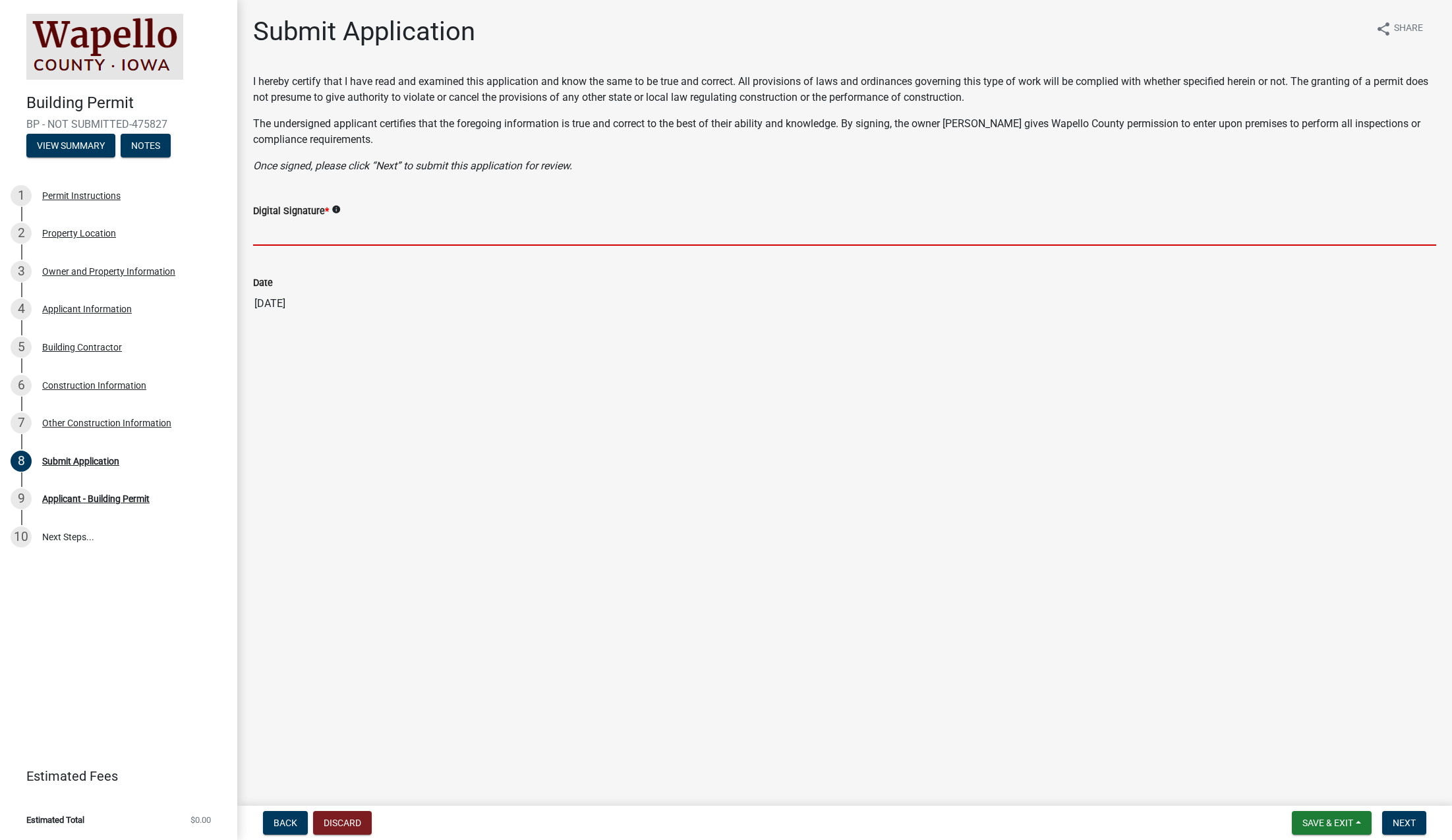
click at [405, 230] on input "Digital Signature *" at bounding box center [844, 233] width 1183 height 27
type input "[PERSON_NAME] for Purelight Power LLC"
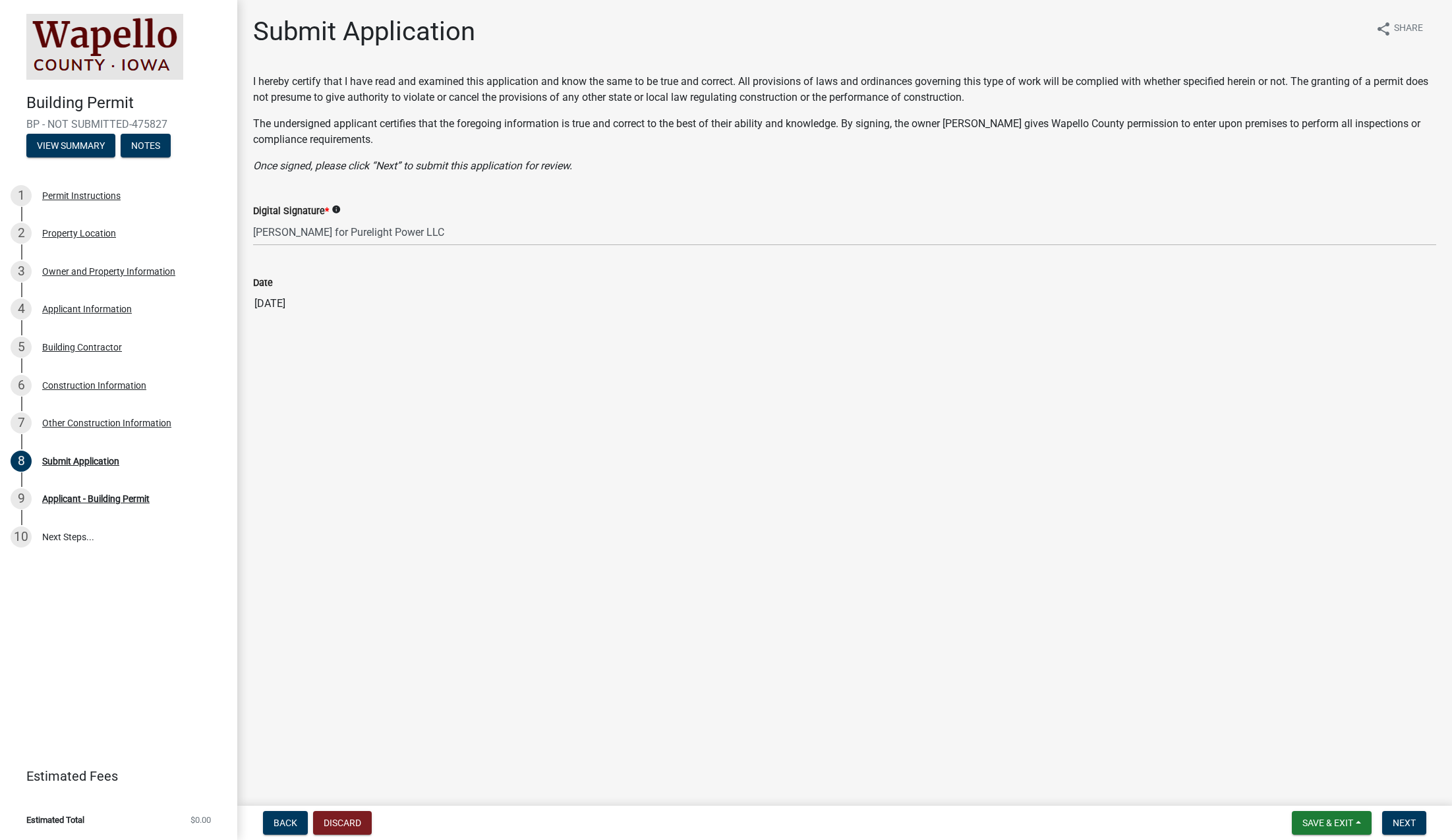
drag, startPoint x: 688, startPoint y: 314, endPoint x: 690, endPoint y: 334, distance: 20.1
click at [688, 314] on input "[DATE]" at bounding box center [844, 303] width 1183 height 26
click at [1398, 823] on span "Next" at bounding box center [1403, 822] width 23 height 11
